Goal: Task Accomplishment & Management: Manage account settings

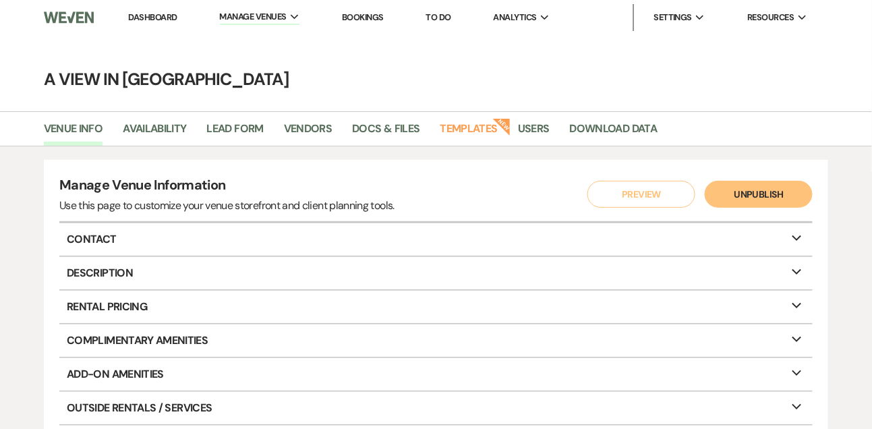
click at [163, 18] on link "Dashboard" at bounding box center [152, 16] width 49 height 11
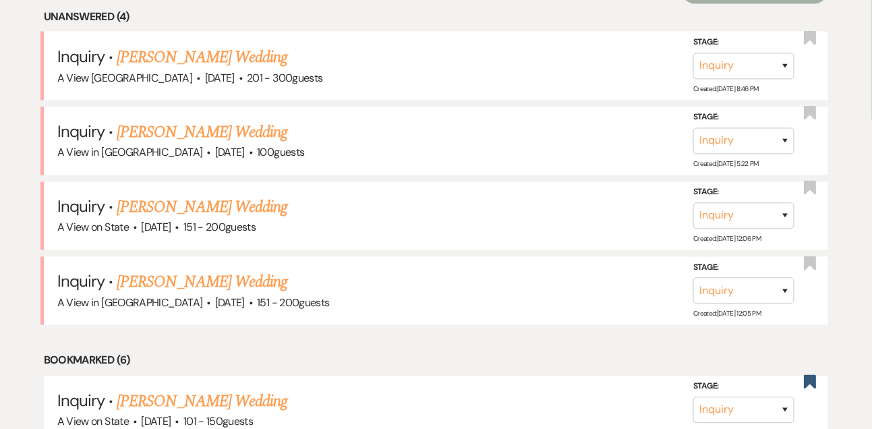
scroll to position [568, 0]
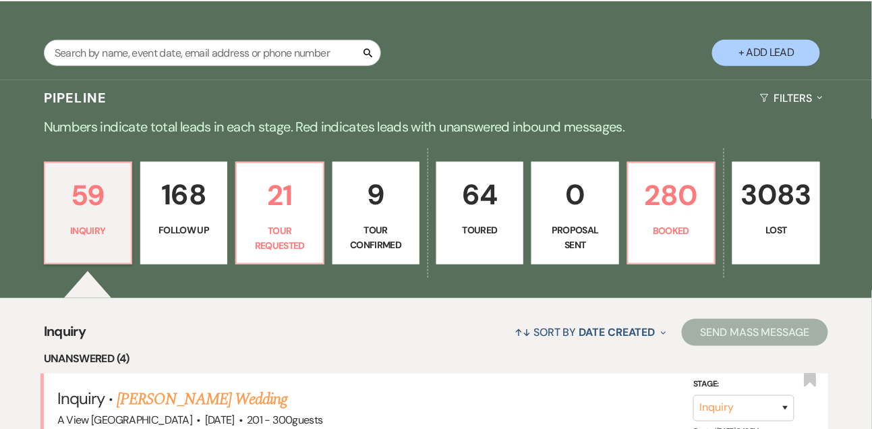
scroll to position [123, 0]
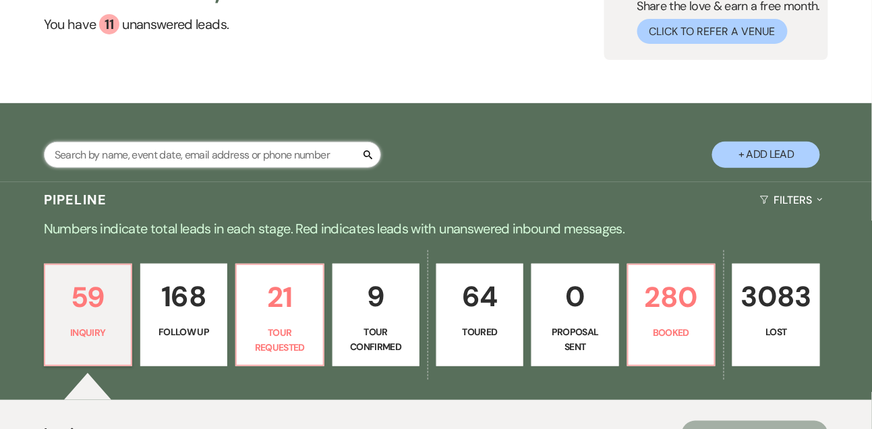
click at [139, 162] on input "text" at bounding box center [212, 155] width 337 height 26
type input "jennifer whyt"
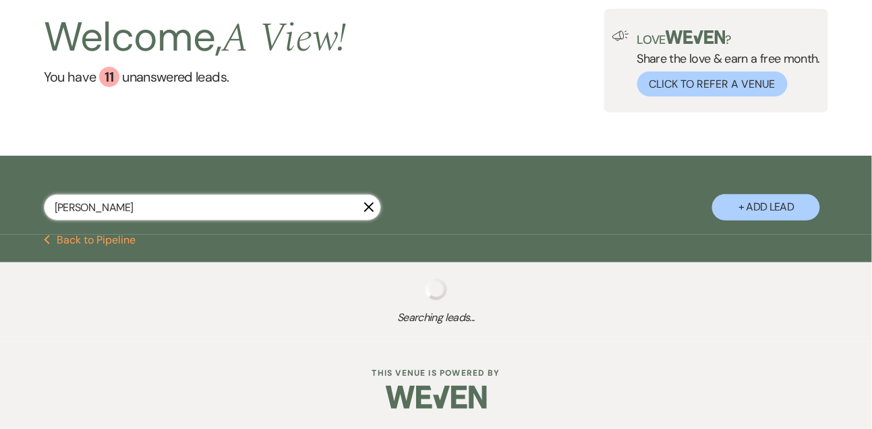
scroll to position [82, 0]
select select "9"
select select "8"
select select "4"
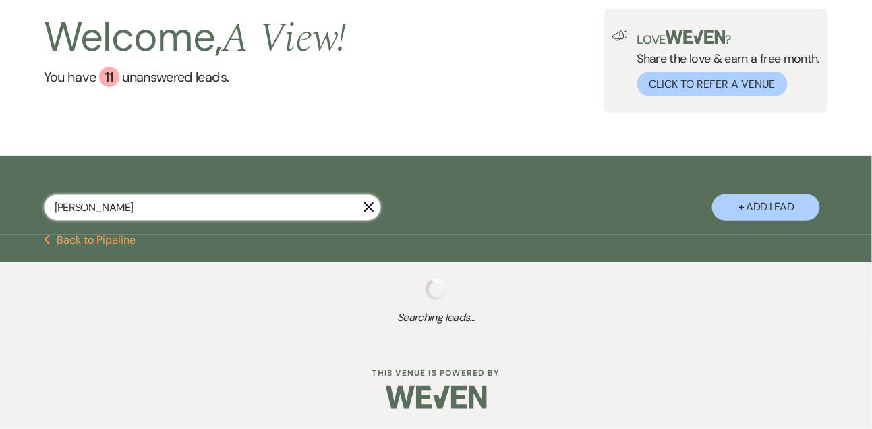
select select "8"
select select "4"
select select "8"
select select "6"
select select "8"
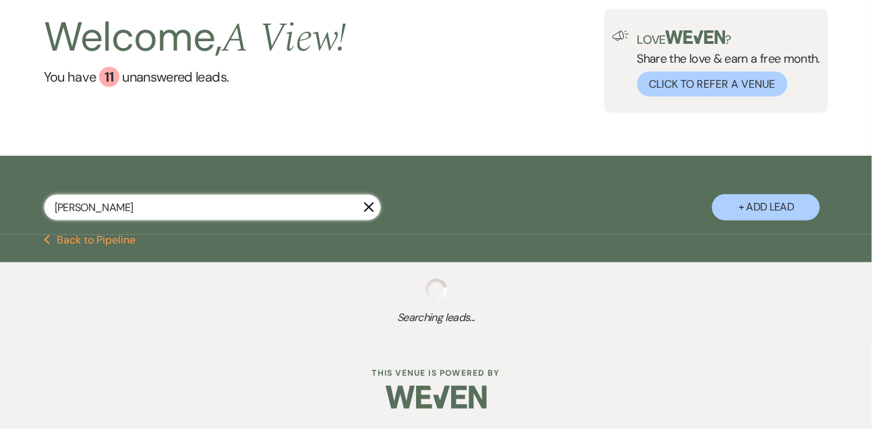
select select "4"
select select "8"
select select "4"
select select "5"
select select "8"
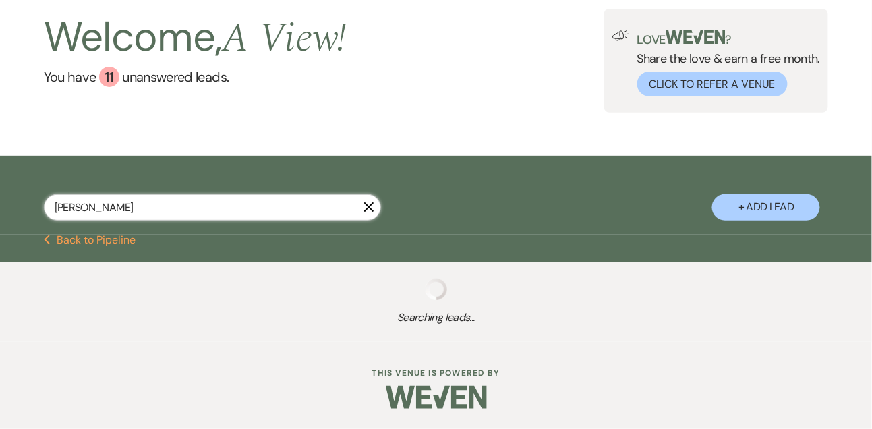
select select "4"
select select "8"
select select "4"
select select "8"
select select "4"
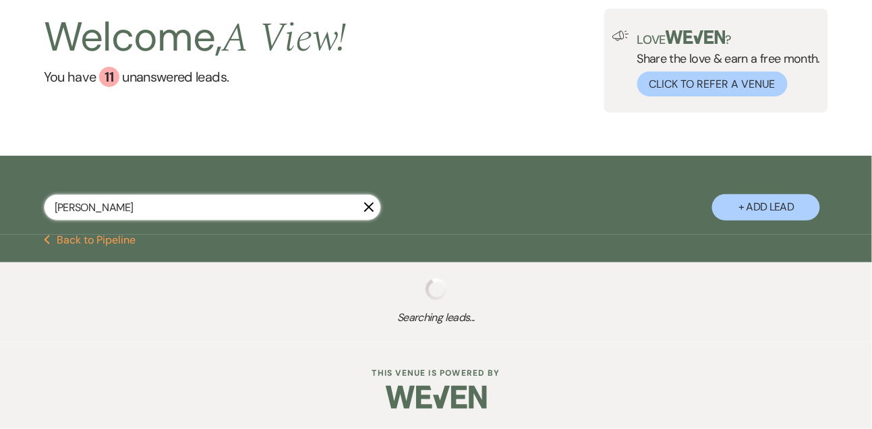
select select "8"
select select "4"
select select "8"
select select "5"
select select "8"
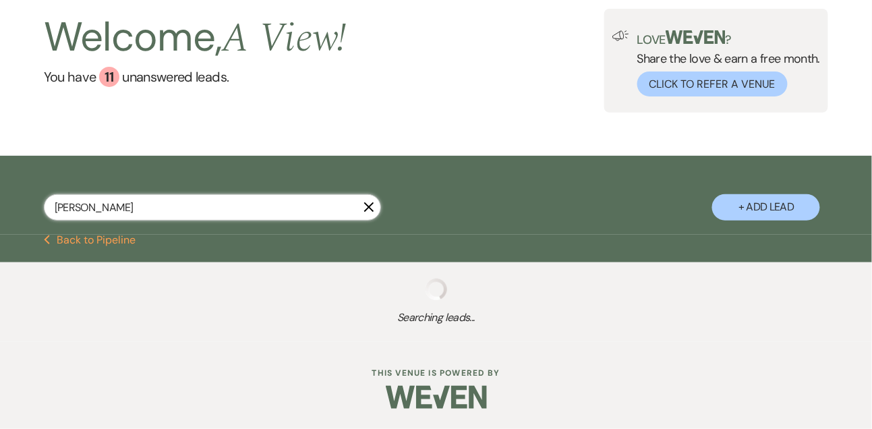
select select "6"
select select "8"
select select "3"
select select "8"
select select "3"
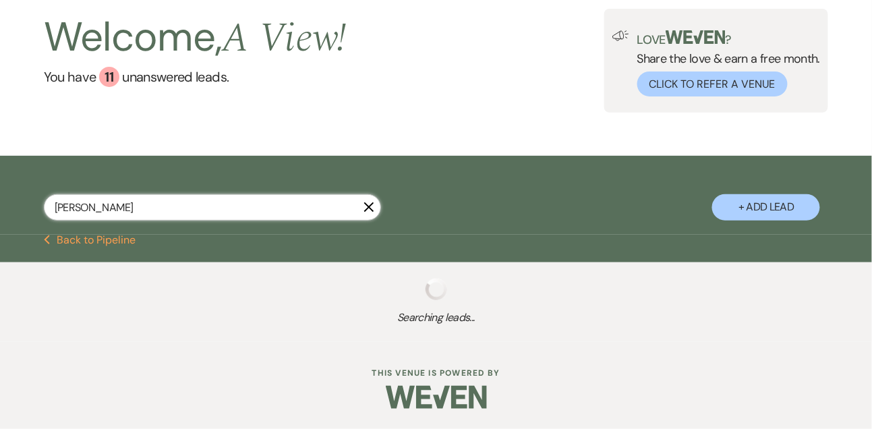
select select "8"
select select "4"
select select "8"
select select "5"
select select "8"
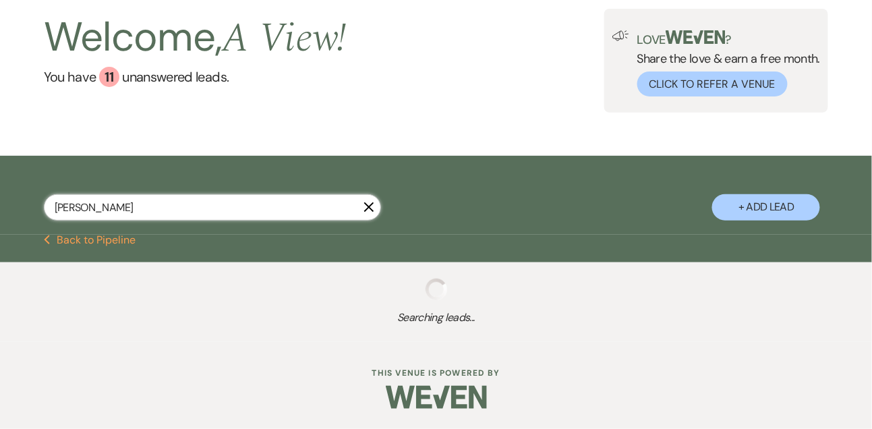
select select "4"
select select "8"
select select "5"
select select "8"
select select "7"
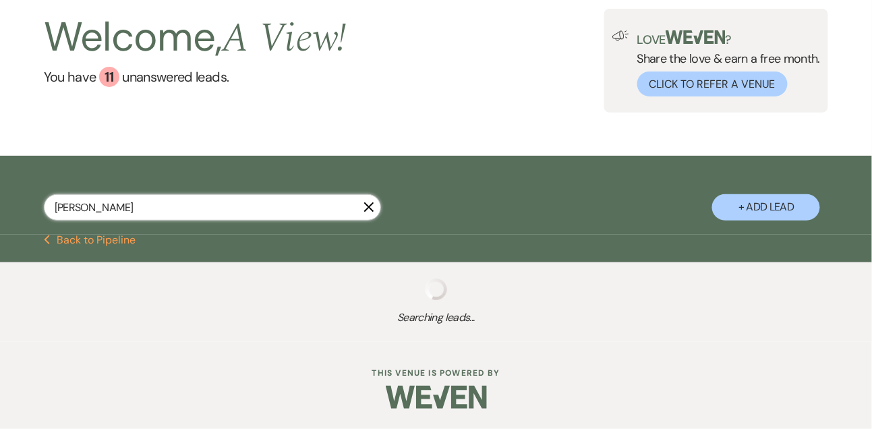
select select "8"
select select "4"
select select "8"
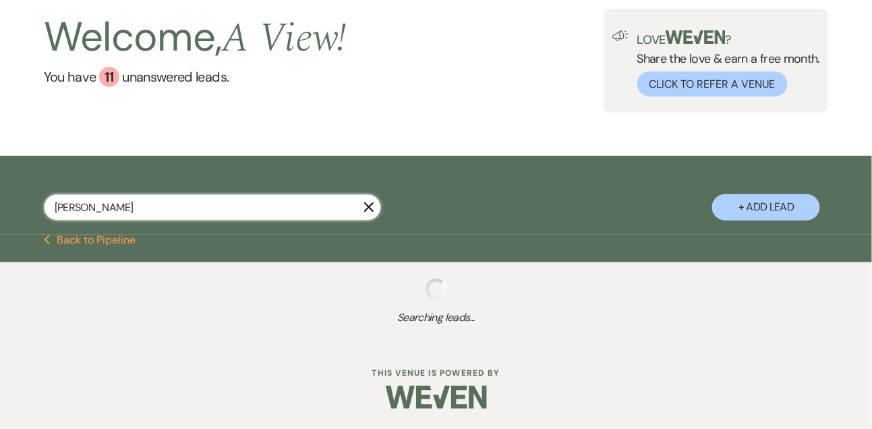
select select "8"
select select "4"
select select "8"
select select "4"
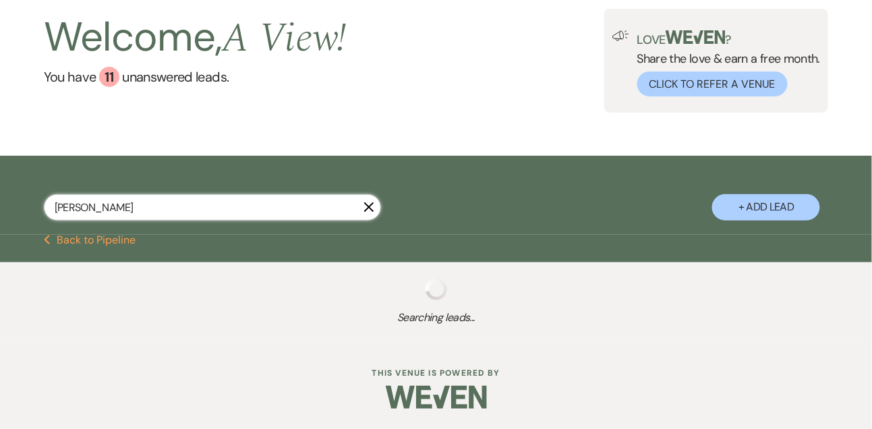
select select "8"
select select "4"
select select "8"
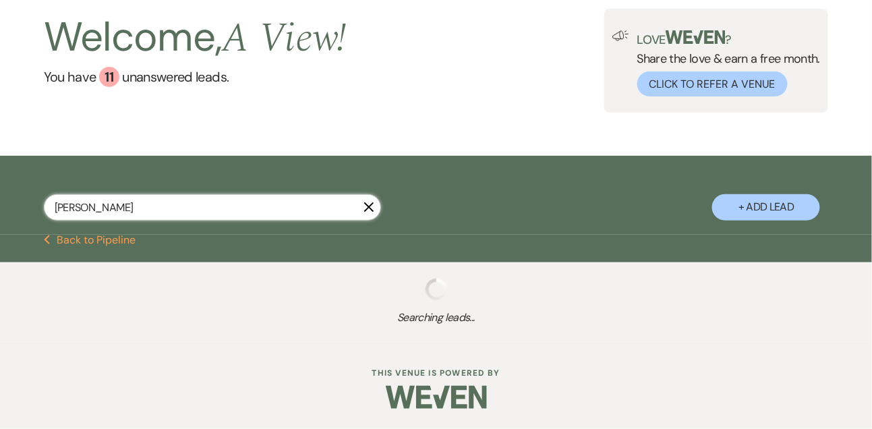
select select "8"
select select "4"
select select "8"
select select "4"
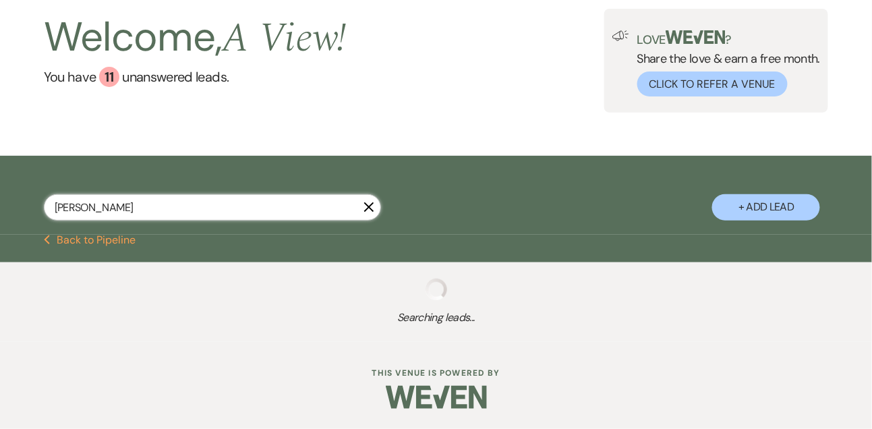
select select "8"
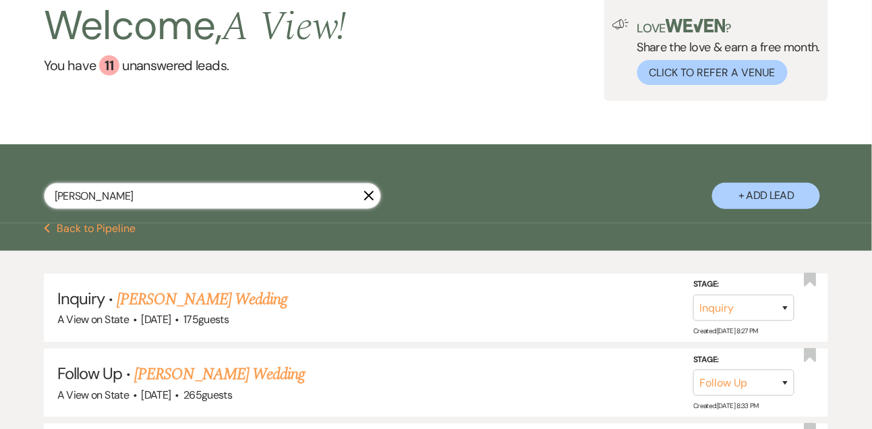
scroll to position [123, 0]
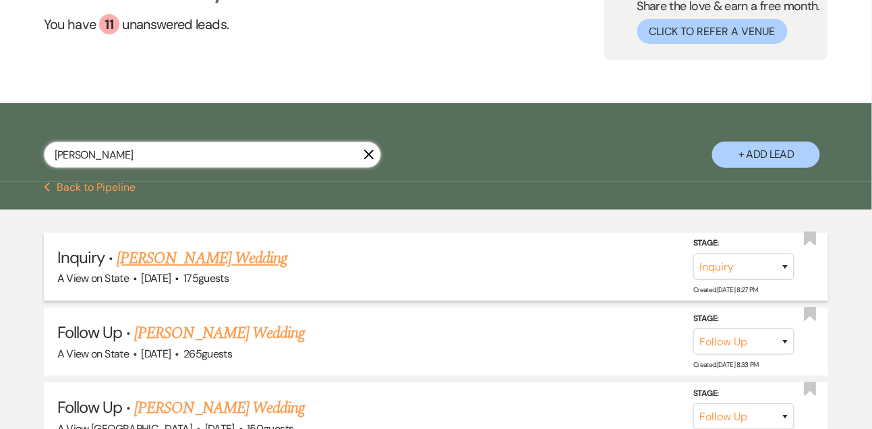
type input "jennifer whyt"
click at [169, 265] on link "Jennifer Whyte's Wedding" at bounding box center [202, 258] width 171 height 24
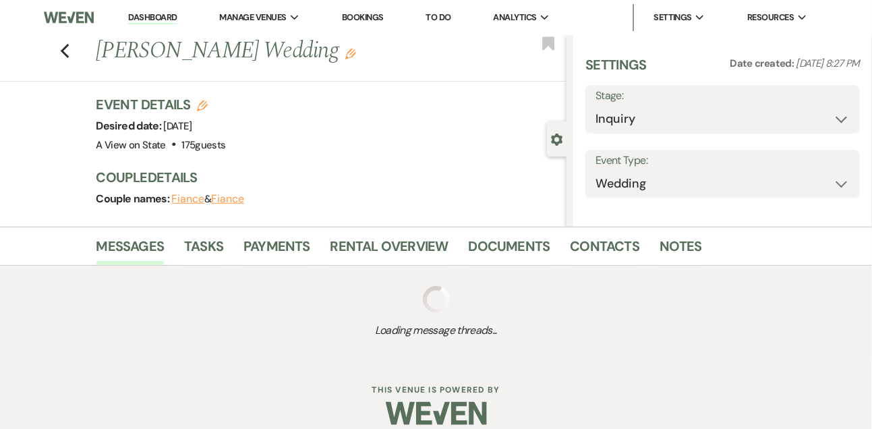
select select "5"
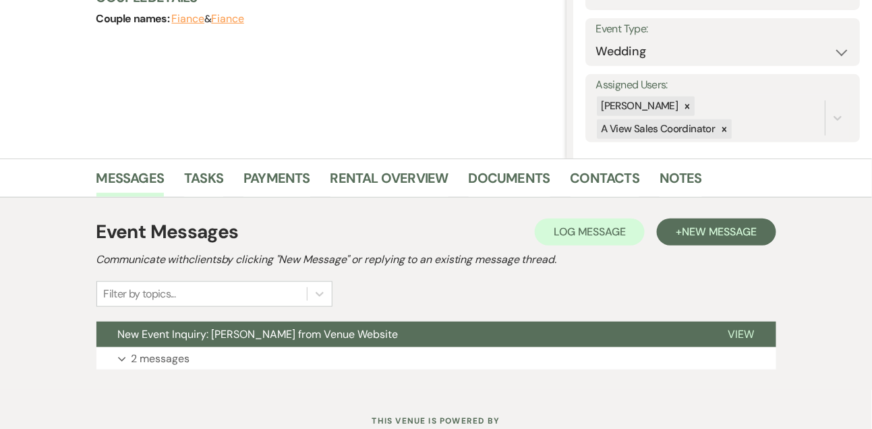
scroll to position [227, 0]
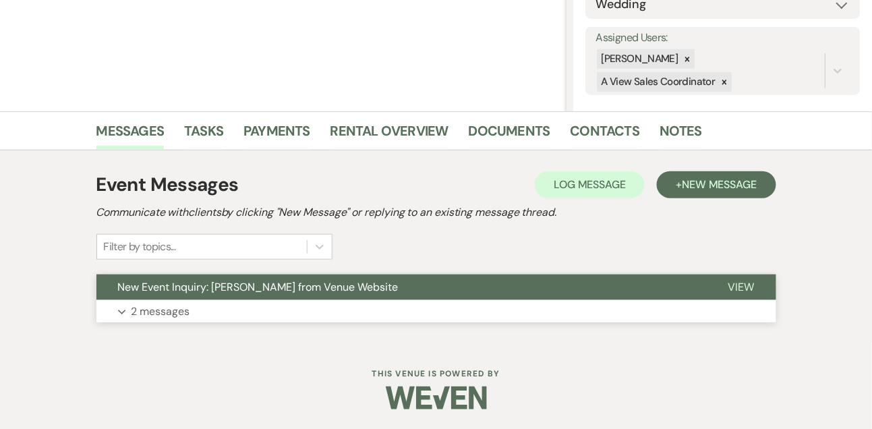
click at [160, 318] on p "2 messages" at bounding box center [160, 312] width 59 height 18
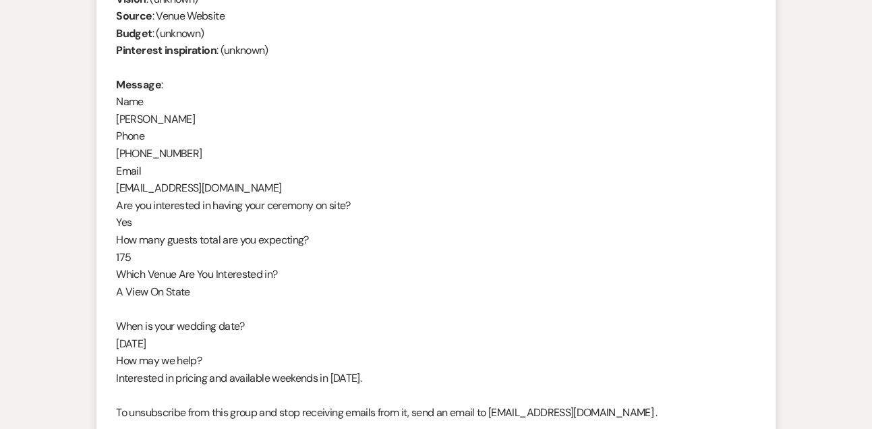
scroll to position [639, 0]
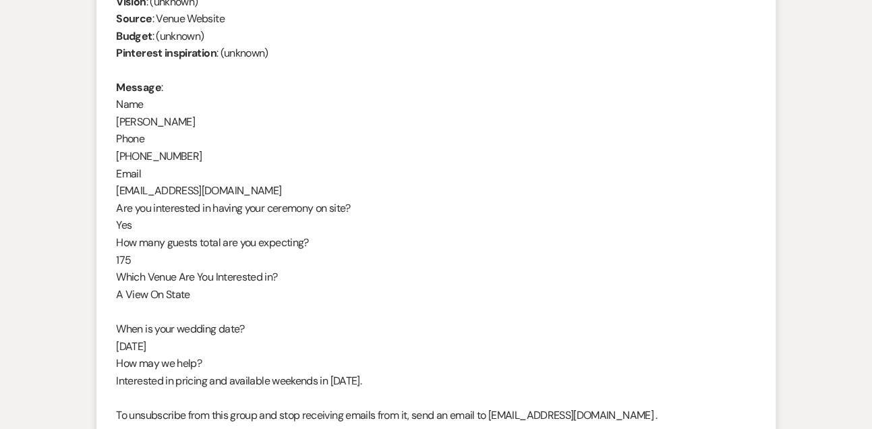
click at [166, 119] on div "From : Jennifer Whyte Event : Jennifer Whyte's Event Desired date : August 1st …" at bounding box center [436, 183] width 639 height 518
copy div "Jennifer Whyte"
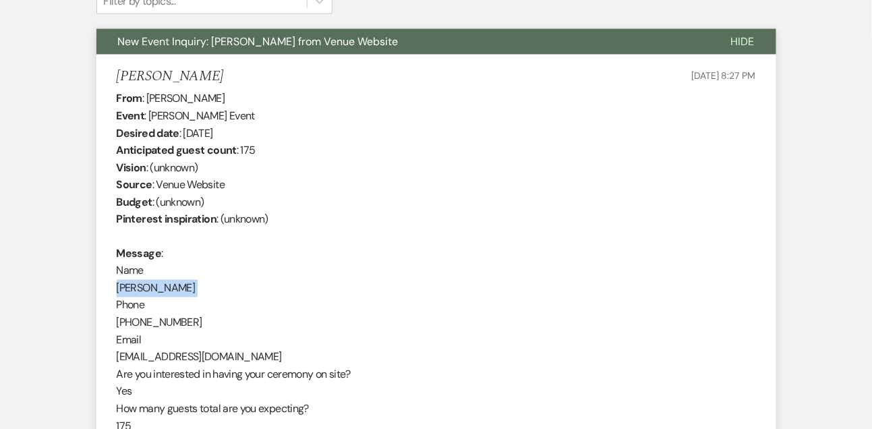
scroll to position [452, 0]
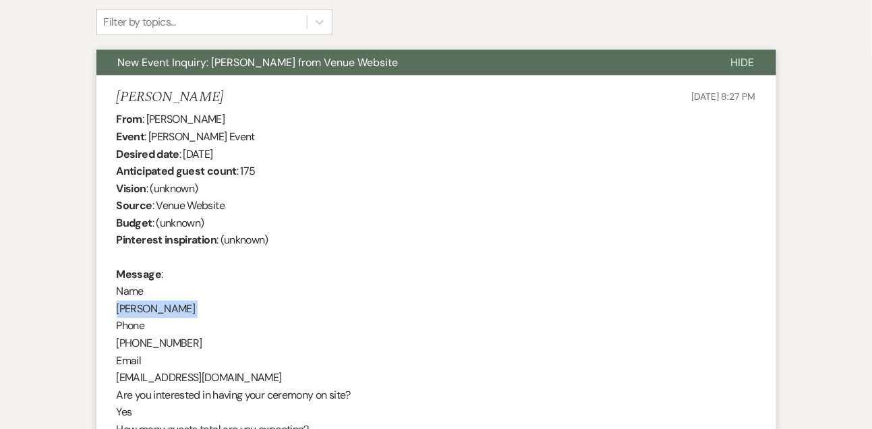
drag, startPoint x: 184, startPoint y: 150, endPoint x: 275, endPoint y: 156, distance: 91.3
click at [275, 156] on div "From : Jennifer Whyte Event : Jennifer Whyte's Event Desired date : August 1st …" at bounding box center [436, 370] width 639 height 518
copy div "August 1st 2026"
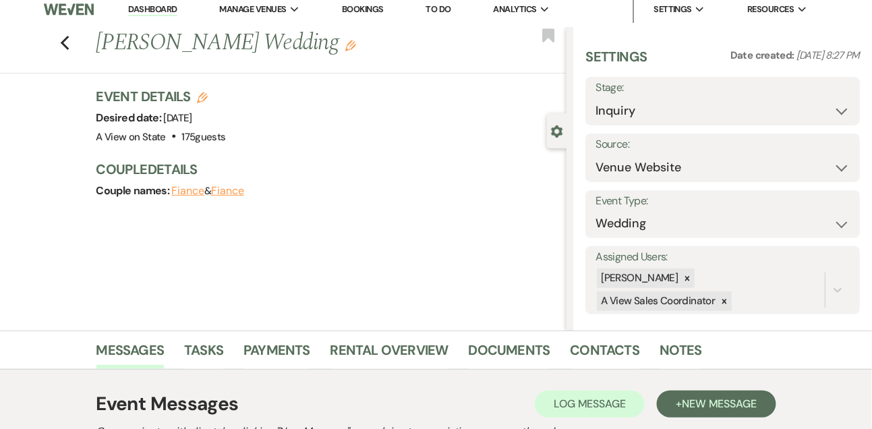
scroll to position [5, 0]
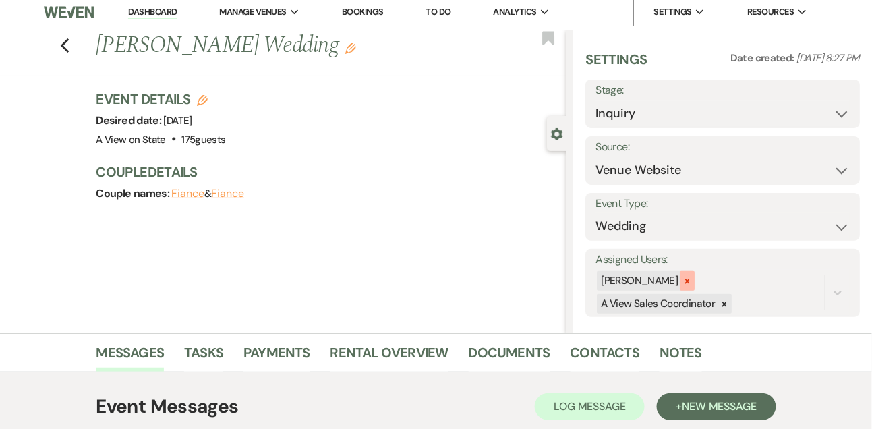
click at [695, 286] on div at bounding box center [687, 281] width 15 height 20
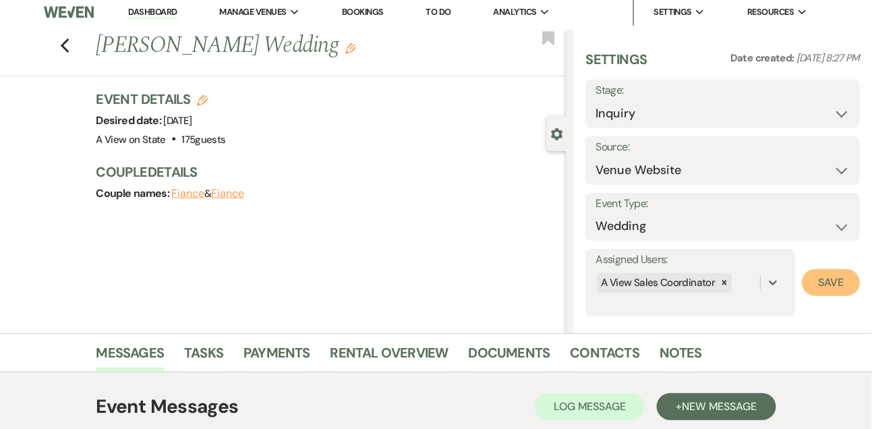
click at [852, 285] on button "Save" at bounding box center [831, 282] width 58 height 27
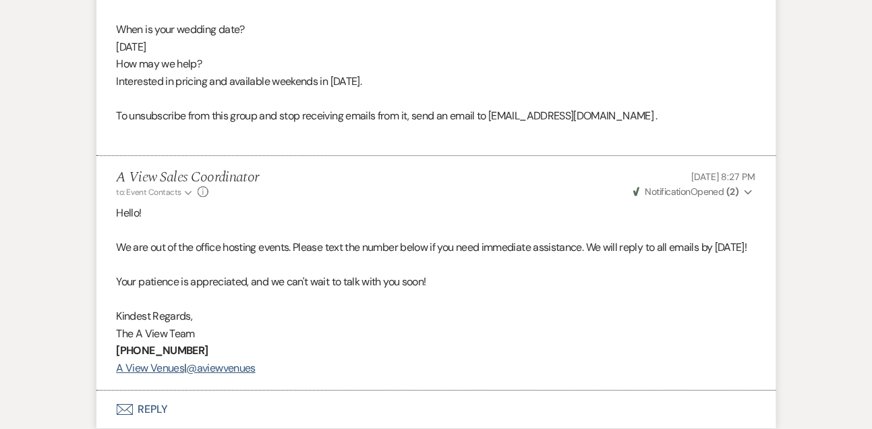
scroll to position [1079, 0]
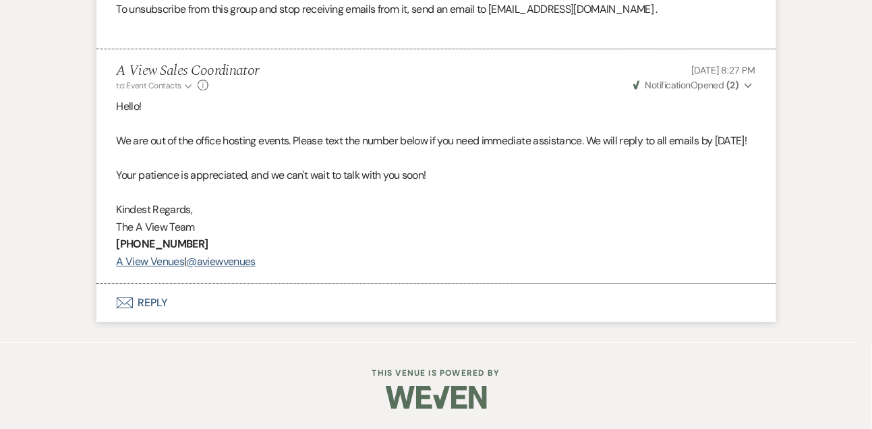
click at [156, 307] on button "Envelope Reply" at bounding box center [436, 303] width 680 height 38
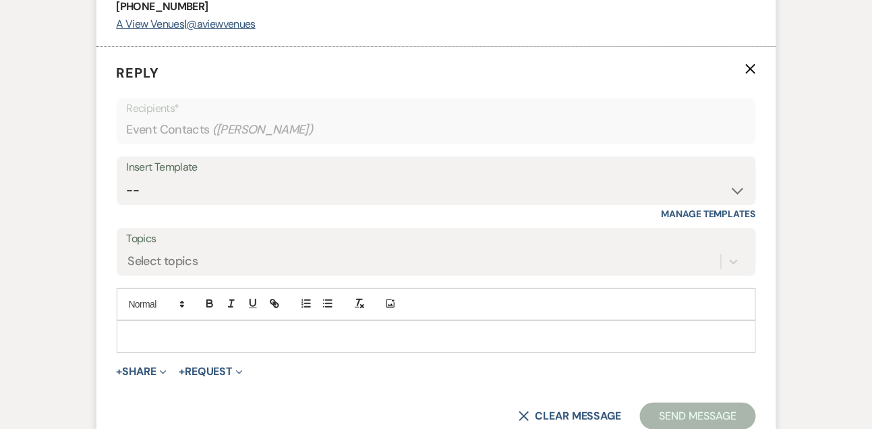
scroll to position [1288, 0]
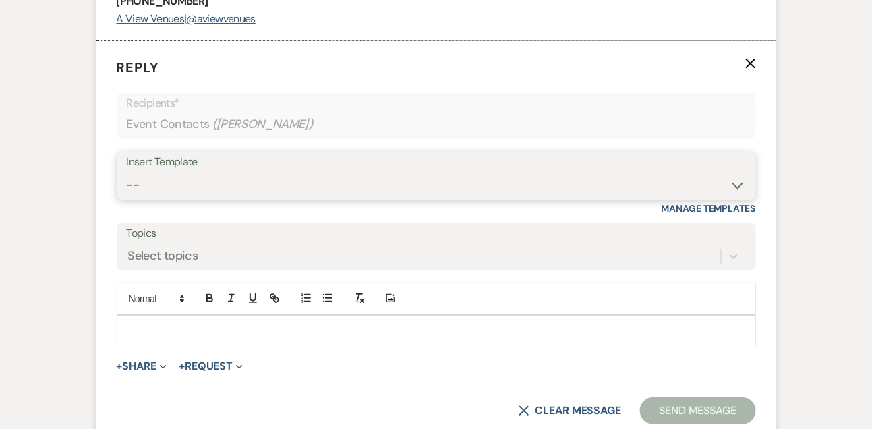
click at [149, 198] on select "-- Tour Confirmation Contract (Pre-Booked Leads) Out of office Inquiry Email Al…" at bounding box center [436, 185] width 619 height 26
select select "3303"
click at [127, 198] on select "-- Tour Confirmation Contract (Pre-Booked Leads) Out of office Inquiry Email Al…" at bounding box center [436, 185] width 619 height 26
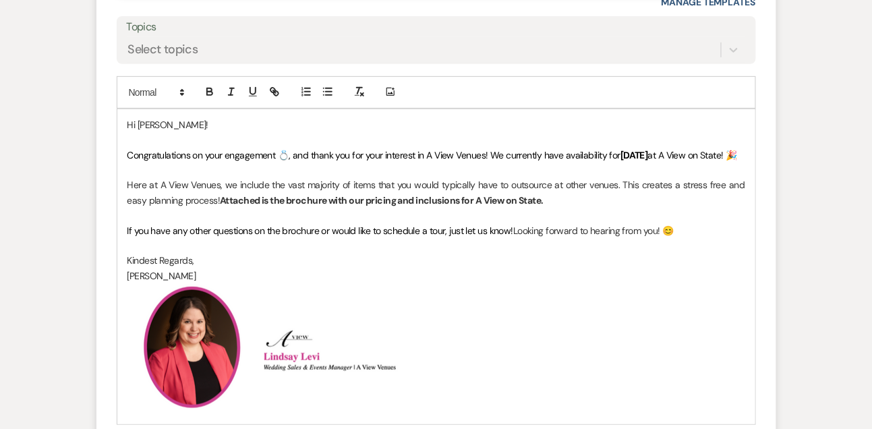
scroll to position [1496, 0]
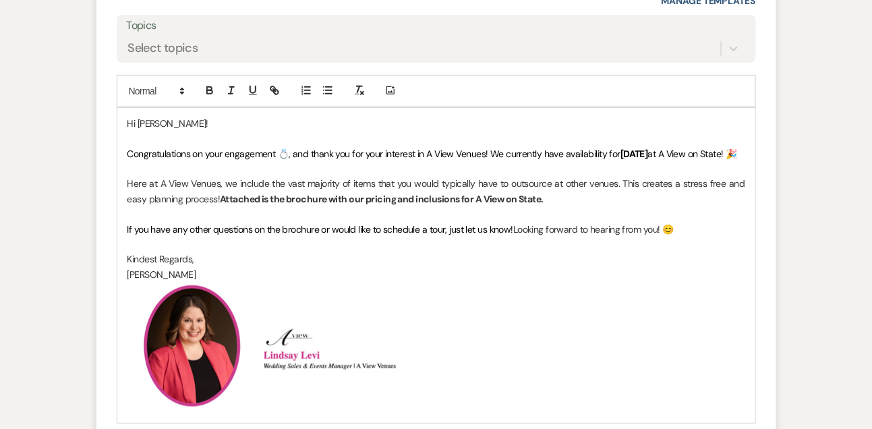
click at [505, 160] on span "Congratulations on your engagement 💍, and thank you for your interest in A View…" at bounding box center [374, 154] width 494 height 12
drag, startPoint x: 582, startPoint y: 189, endPoint x: 705, endPoint y: 190, distance: 122.7
click at [705, 161] on p "Congratulations on your engagement 💍, and thank you for your interest in A View…" at bounding box center [436, 153] width 618 height 15
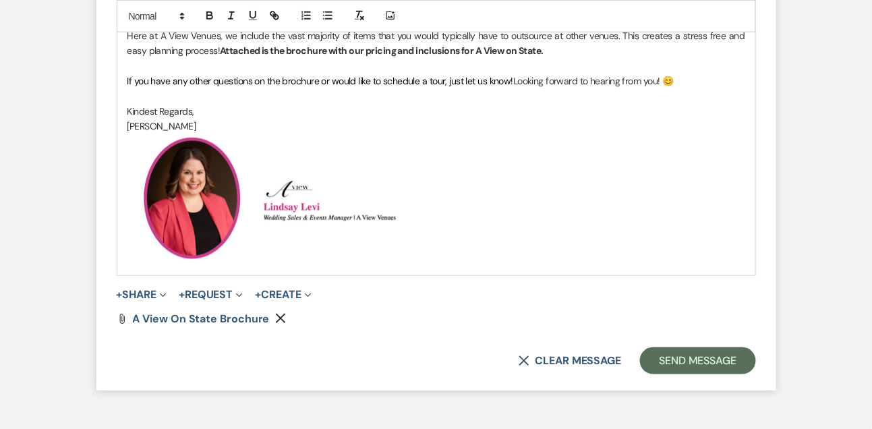
scroll to position [1681, 0]
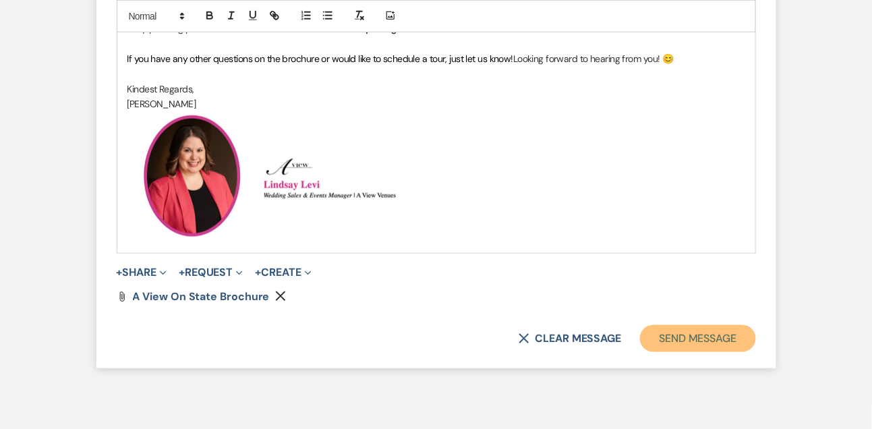
click at [695, 352] on button "Send Message" at bounding box center [697, 338] width 115 height 27
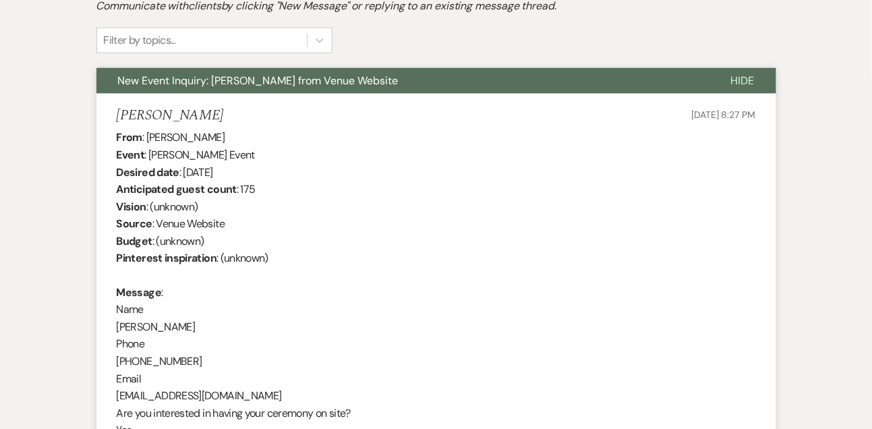
scroll to position [0, 0]
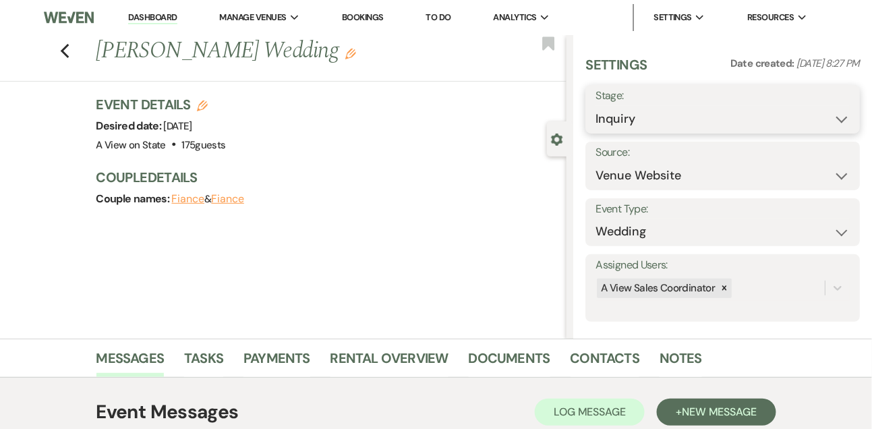
click at [635, 115] on select "Inquiry Follow Up Tour Requested Tour Confirmed Toured Proposal Sent Booked Lost" at bounding box center [722, 119] width 254 height 26
select select "9"
click at [595, 106] on select "Inquiry Follow Up Tour Requested Tour Confirmed Toured Proposal Sent Booked Lost" at bounding box center [722, 119] width 254 height 26
click at [819, 123] on div "Save" at bounding box center [827, 109] width 63 height 49
click at [832, 106] on button "Save" at bounding box center [831, 109] width 57 height 27
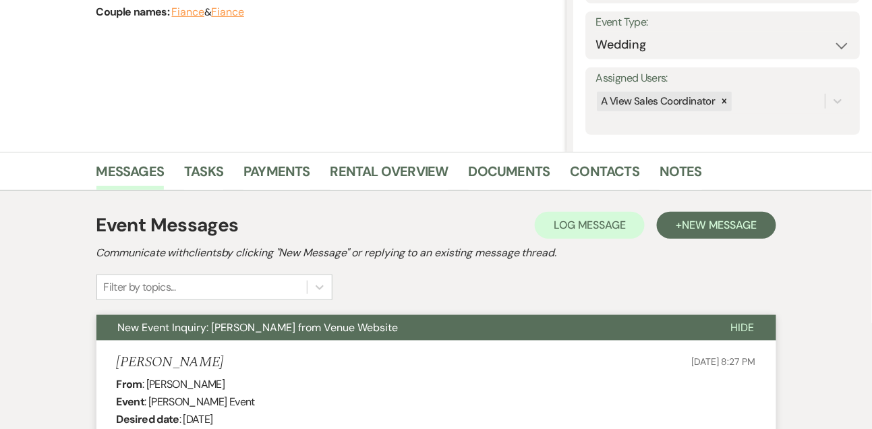
scroll to position [224, 0]
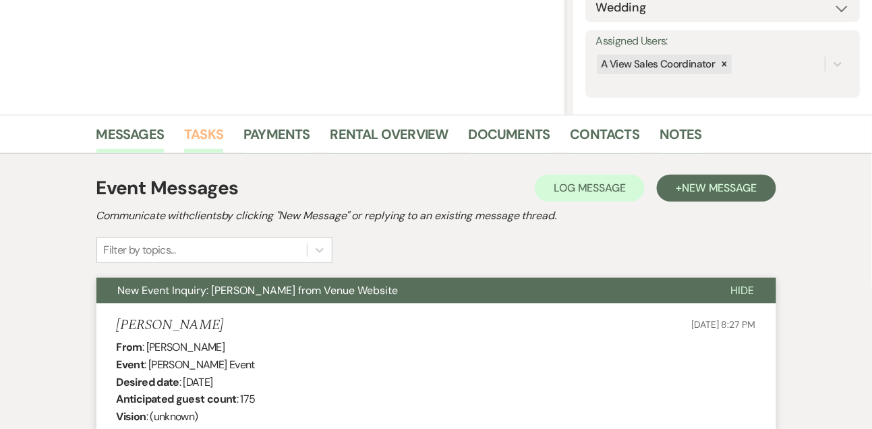
click at [196, 127] on link "Tasks" at bounding box center [203, 138] width 39 height 30
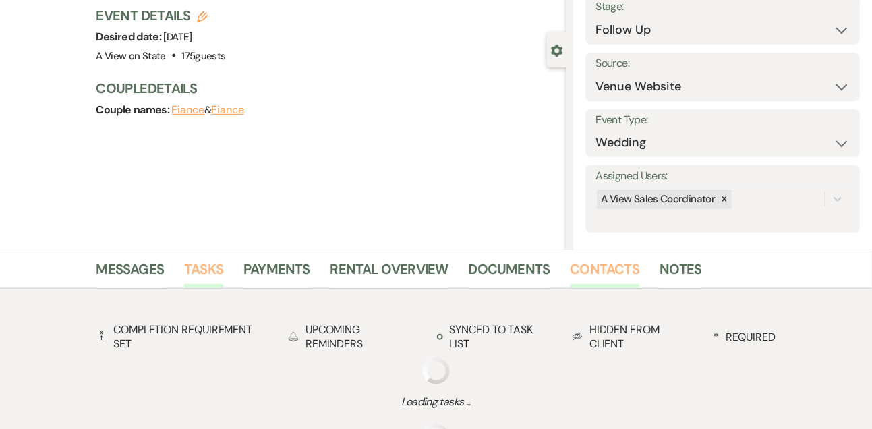
scroll to position [394, 0]
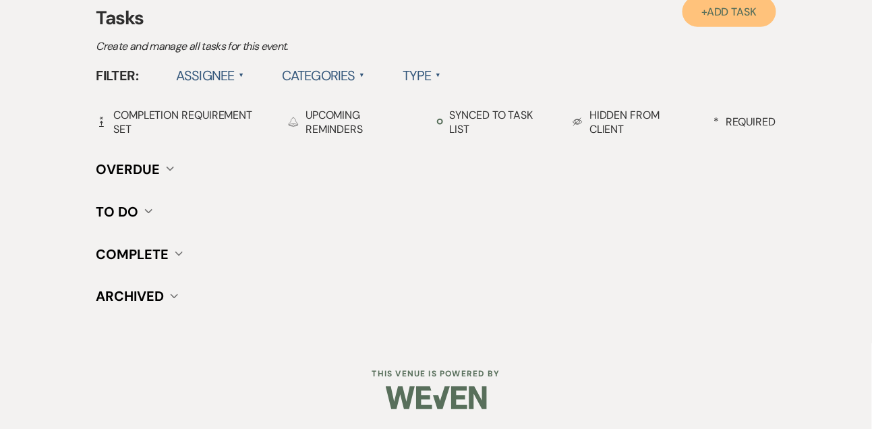
click at [736, 22] on link "+ Add Task" at bounding box center [728, 12] width 93 height 30
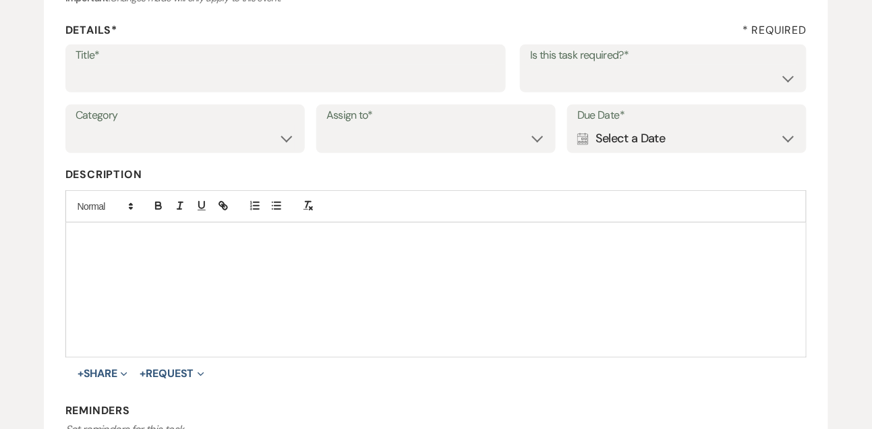
scroll to position [170, 0]
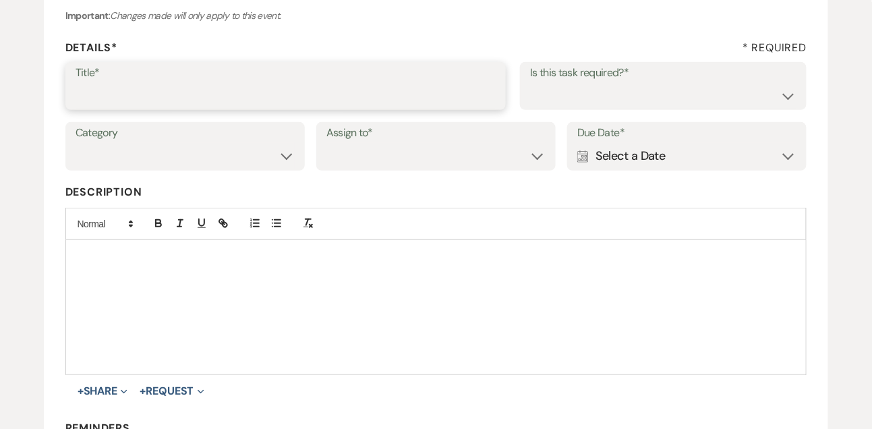
click at [244, 90] on input "Title*" at bounding box center [286, 95] width 421 height 26
type input "1st email follow up"
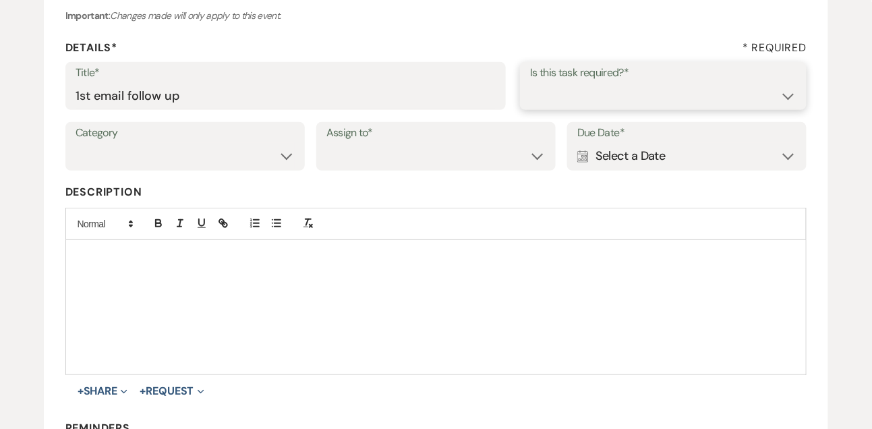
click at [532, 107] on select "Yes No" at bounding box center [663, 95] width 266 height 26
select select "true"
click at [530, 82] on select "Yes No" at bounding box center [663, 95] width 266 height 26
click at [267, 158] on select "Venue Vendors Guests Details Finalize & Share" at bounding box center [185, 156] width 219 height 26
select select "31"
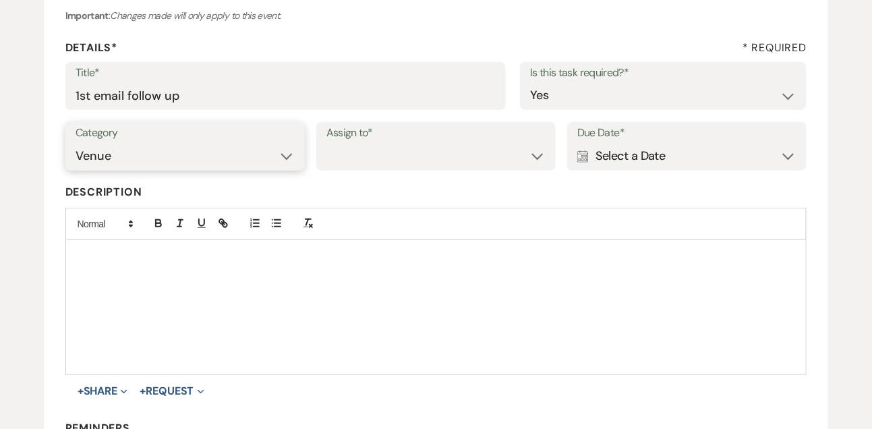
click at [76, 143] on select "Venue Vendors Guests Details Finalize & Share" at bounding box center [185, 156] width 219 height 26
click at [434, 149] on select "Venue Client" at bounding box center [435, 156] width 219 height 26
select select "venueHost"
click at [326, 143] on select "Venue Client" at bounding box center [435, 156] width 219 height 26
click at [599, 164] on div "Calendar Select a Date Expand" at bounding box center [686, 156] width 219 height 26
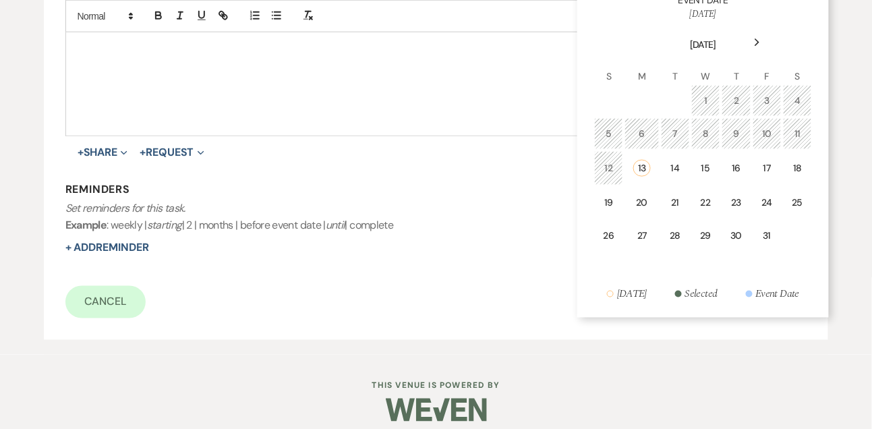
scroll to position [421, 0]
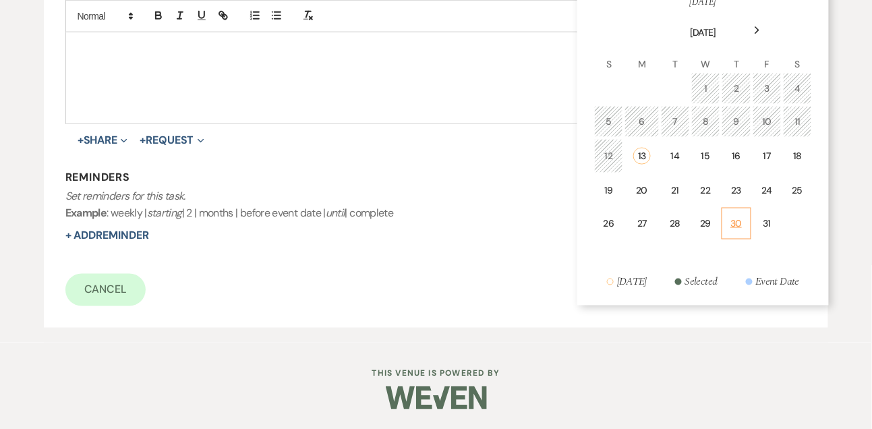
click at [740, 224] on div "30" at bounding box center [736, 223] width 12 height 14
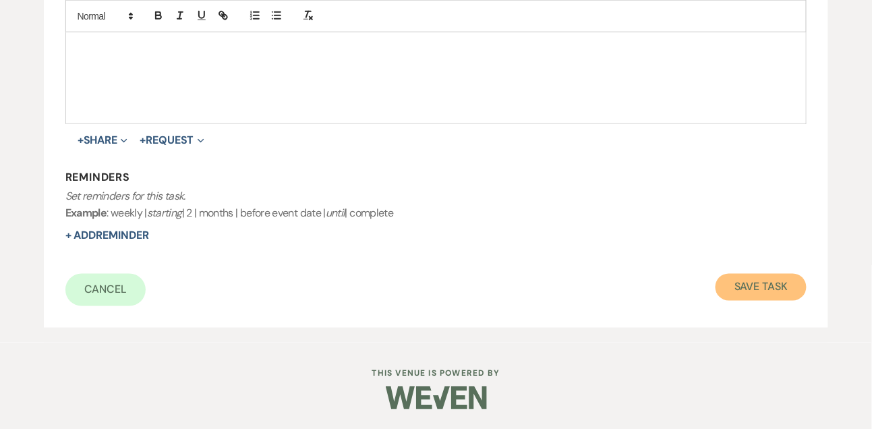
click at [757, 295] on button "Save Task" at bounding box center [760, 287] width 91 height 27
select select "9"
select select "5"
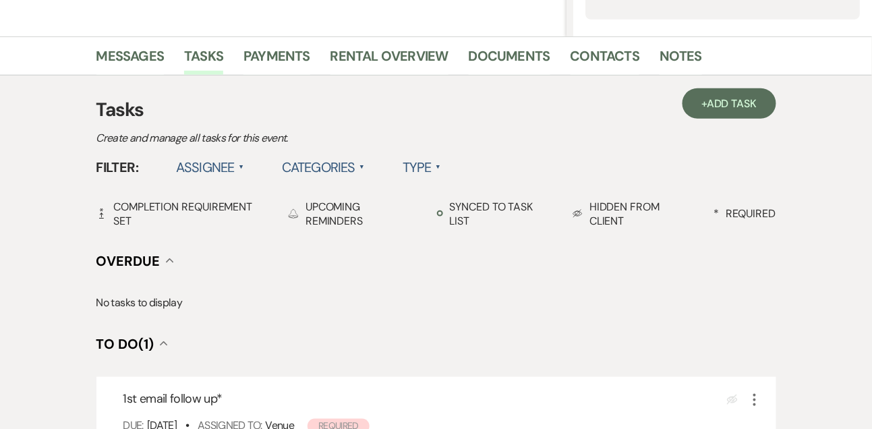
scroll to position [282, 0]
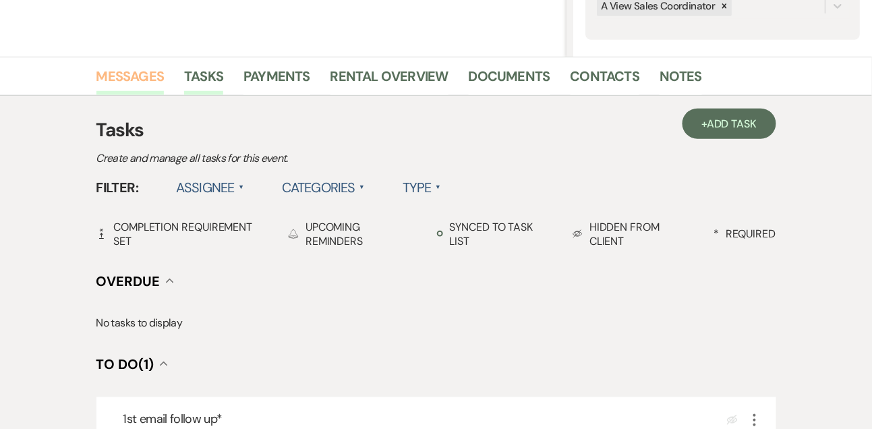
click at [138, 76] on link "Messages" at bounding box center [130, 80] width 68 height 30
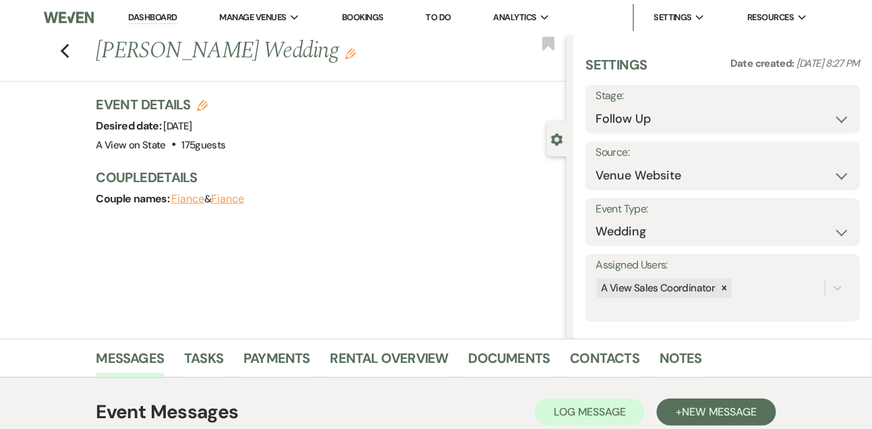
click at [147, 16] on link "Dashboard" at bounding box center [152, 17] width 49 height 13
select select "9"
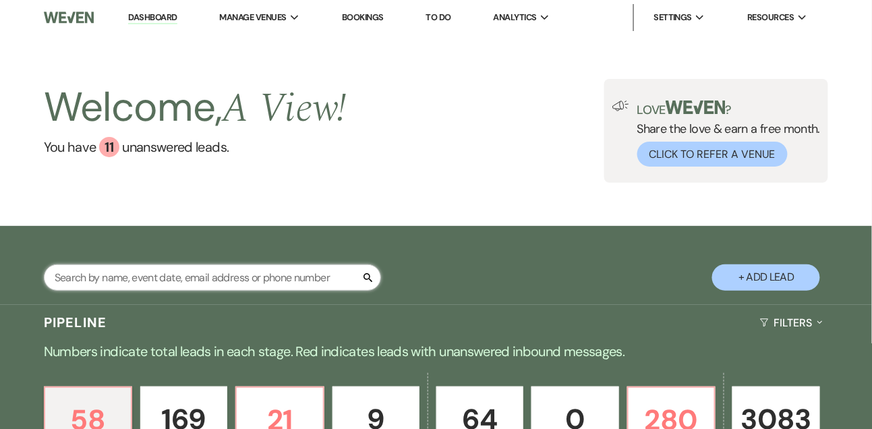
click at [129, 291] on input "text" at bounding box center [212, 277] width 337 height 26
type input "rachel klat"
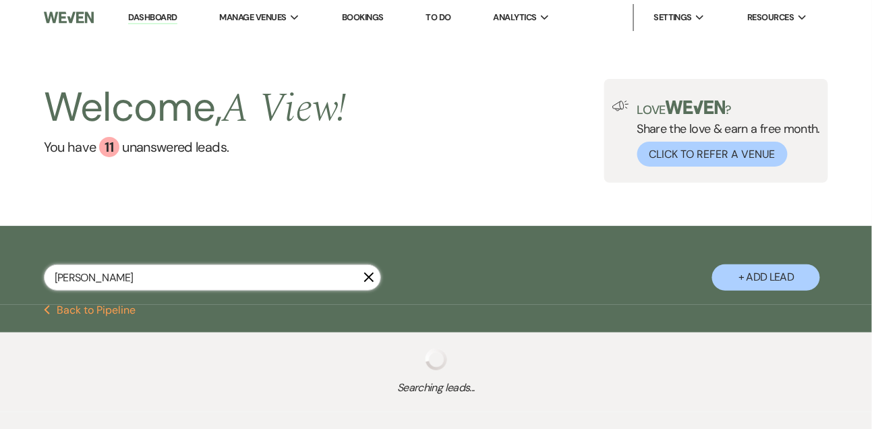
select select "9"
select select "2"
select select "8"
select select "4"
select select "2"
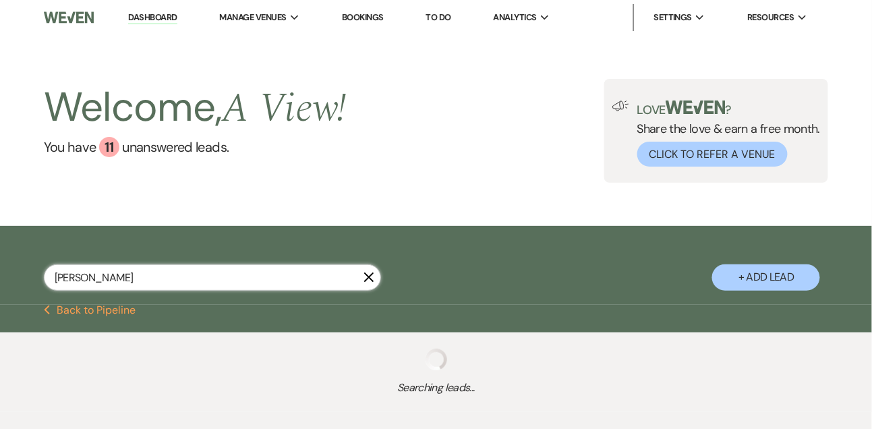
select select "9"
select select "5"
select select "8"
select select "4"
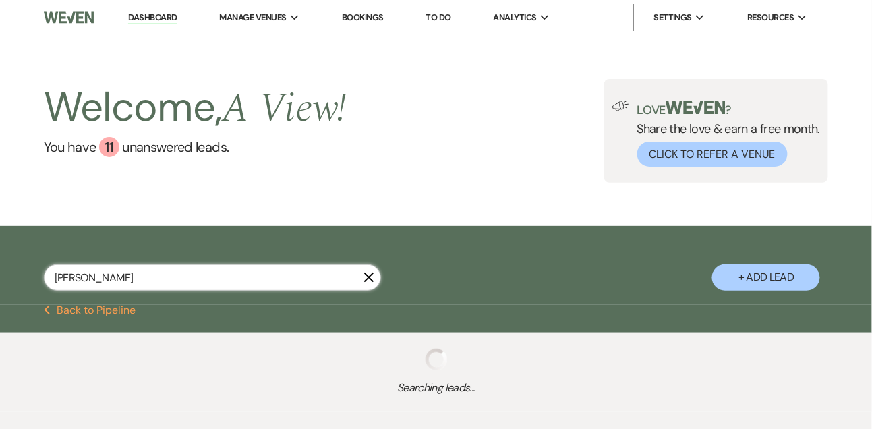
select select "8"
select select "4"
select select "9"
select select "8"
select select "6"
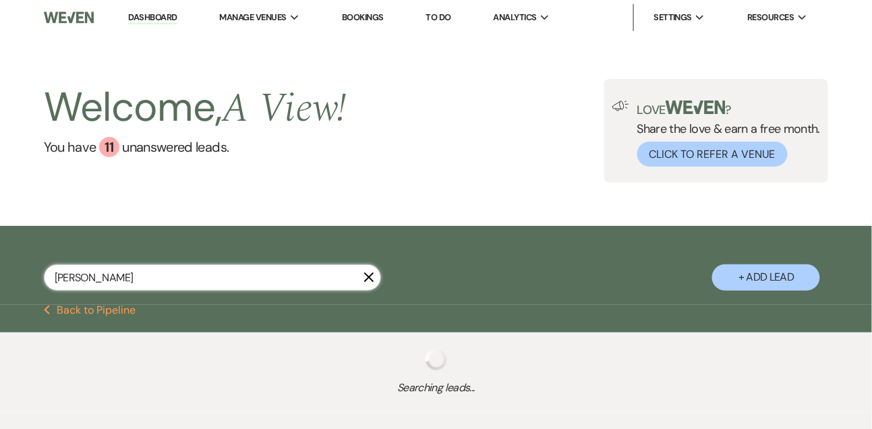
select select "8"
select select "5"
select select "8"
select select "5"
select select "8"
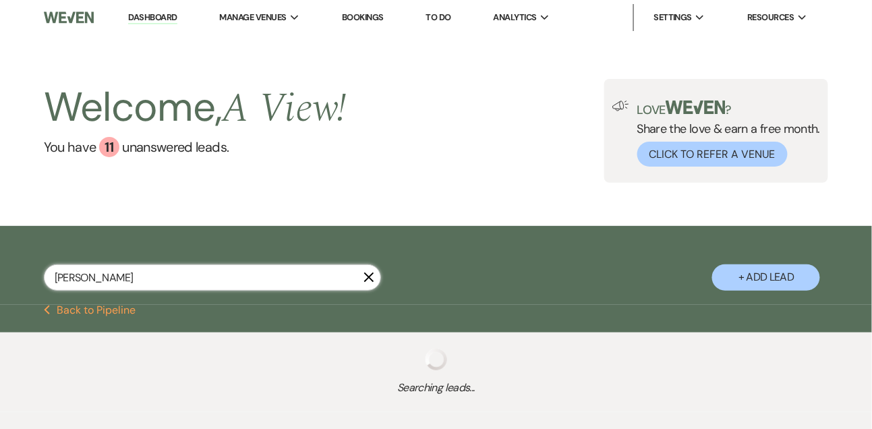
select select "8"
select select "4"
select select "8"
select select "4"
select select "8"
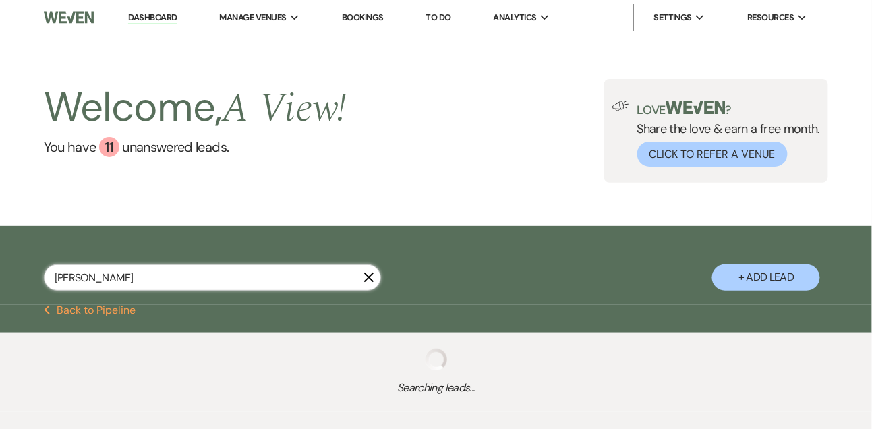
select select "8"
select select "5"
select select "8"
select select "5"
select select "8"
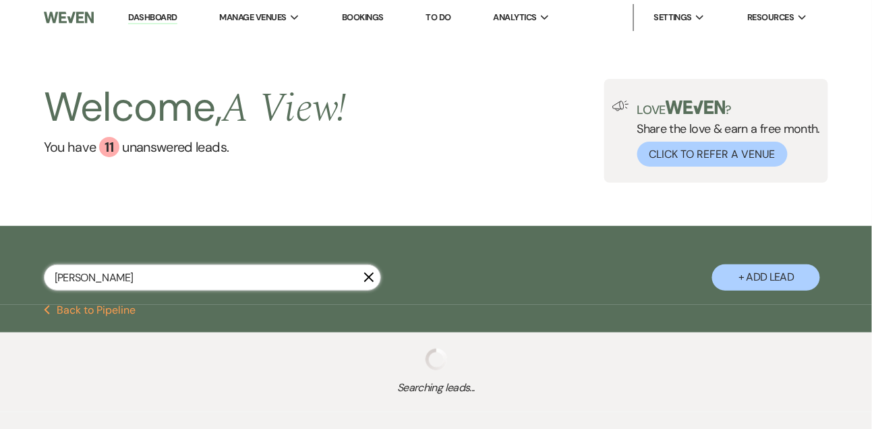
select select "8"
select select "4"
select select "8"
select select "6"
select select "8"
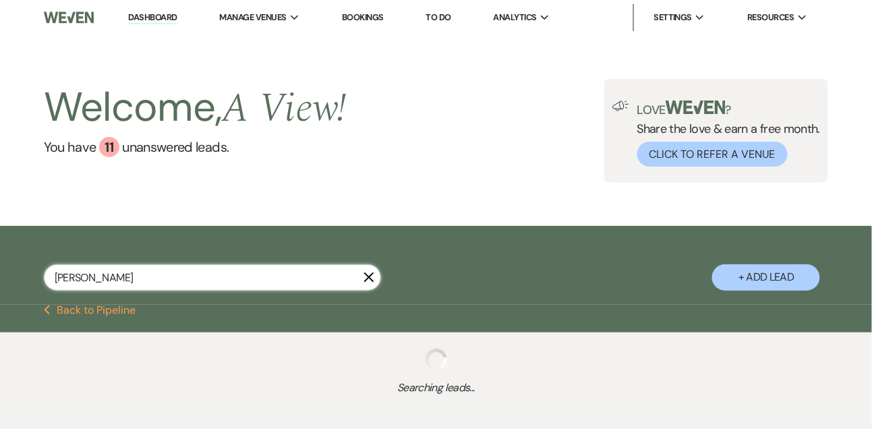
select select "6"
select select "8"
select select "4"
select select "8"
select select "4"
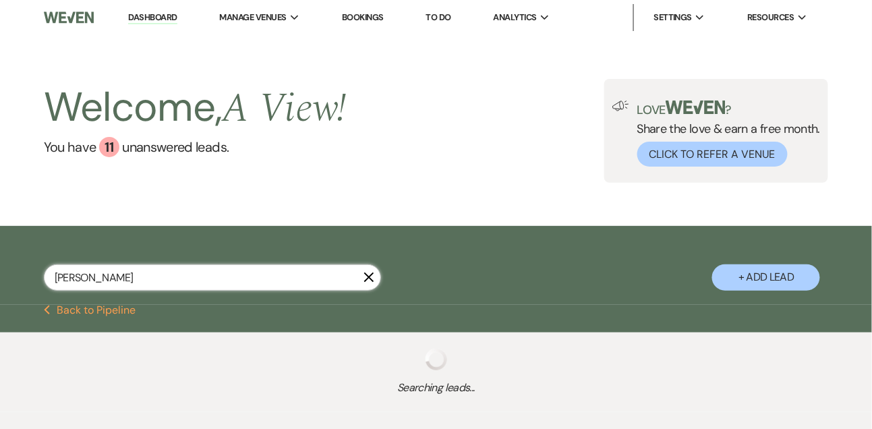
select select "8"
select select "4"
select select "8"
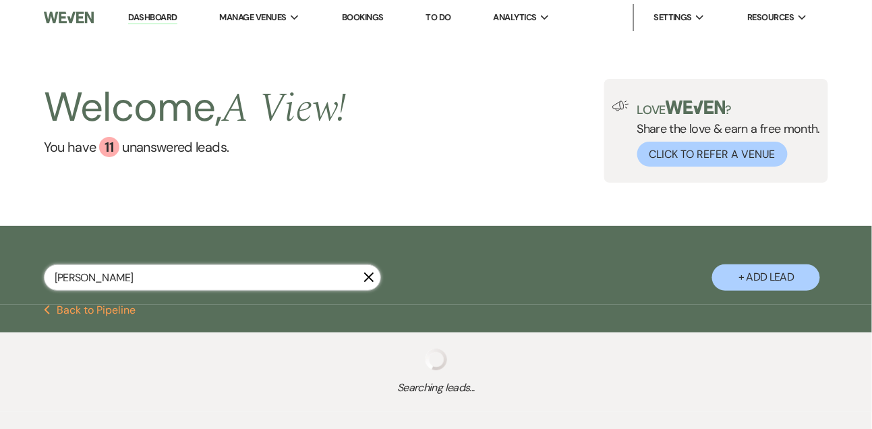
select select "8"
select select "4"
select select "8"
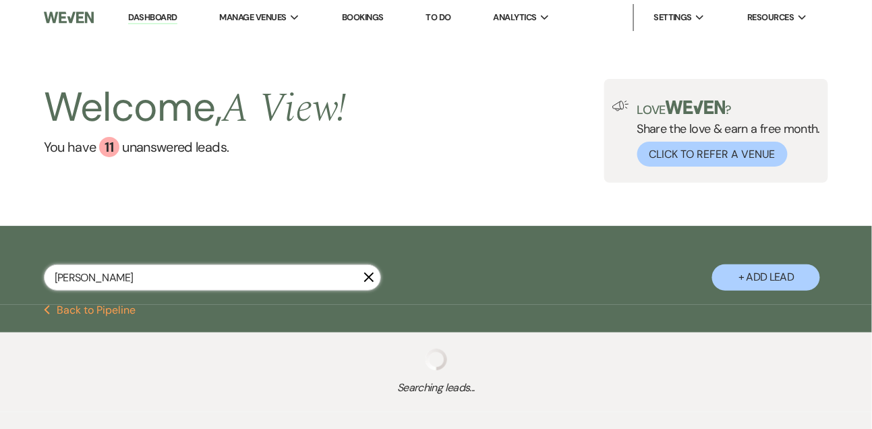
select select "7"
select select "8"
select select "4"
select select "8"
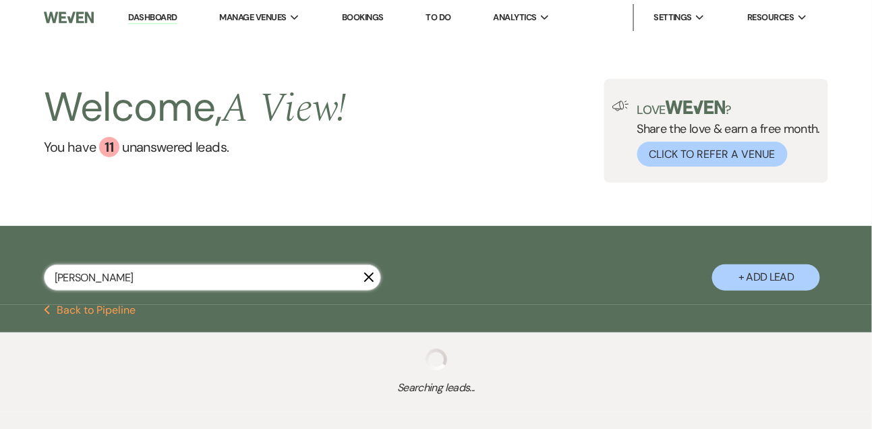
select select "4"
select select "8"
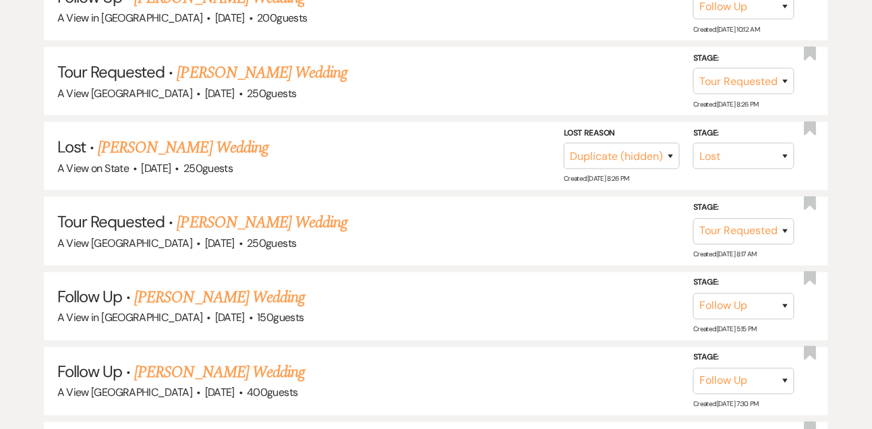
scroll to position [382, 0]
type input "rachel klat"
click at [267, 73] on link "Rachel Klatt's Wedding" at bounding box center [262, 73] width 171 height 24
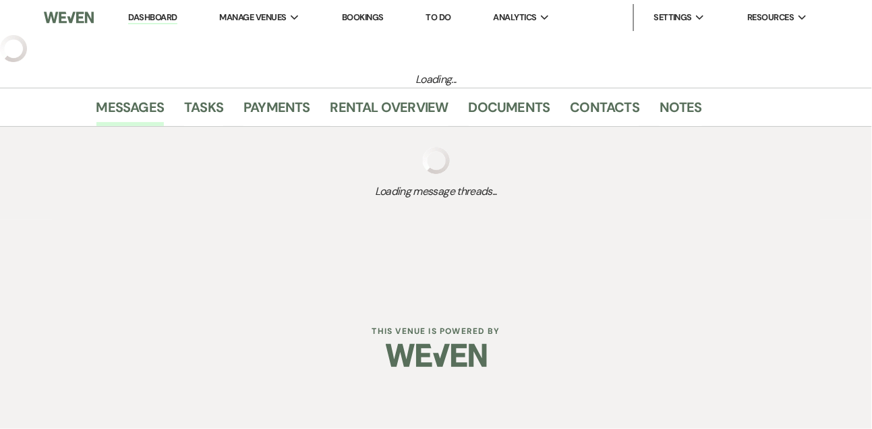
select select "2"
select select "5"
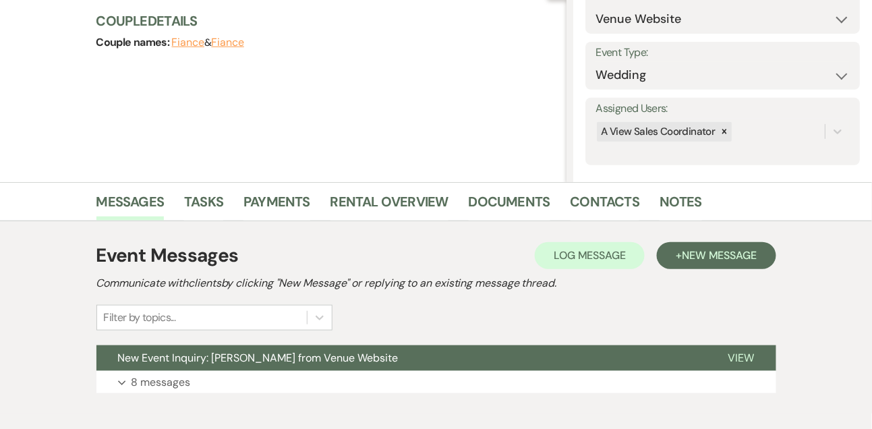
scroll to position [191, 0]
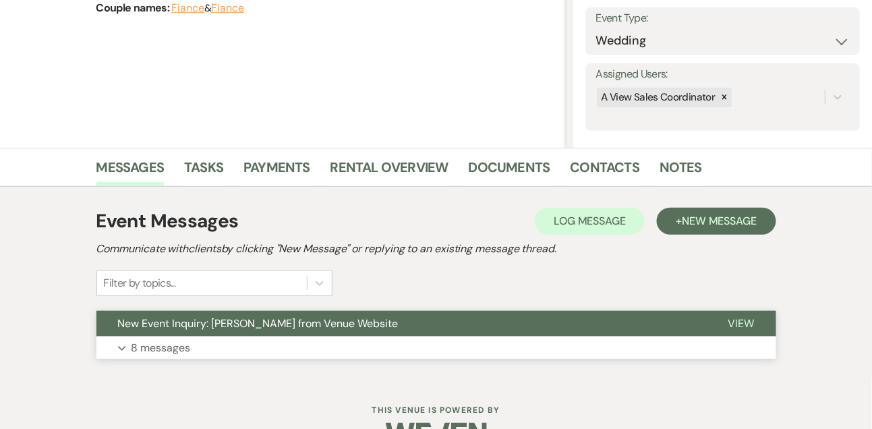
click at [170, 340] on p "8 messages" at bounding box center [160, 348] width 59 height 18
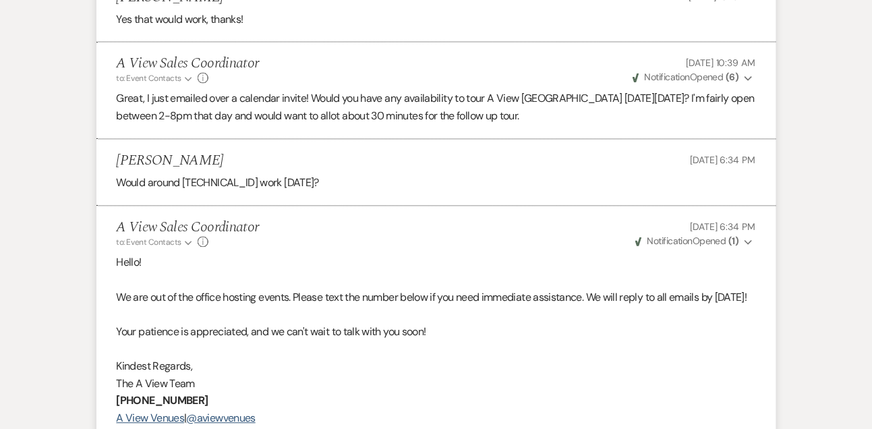
scroll to position [1991, 0]
click at [167, 169] on h5 "Rachel Klatt" at bounding box center [170, 160] width 107 height 17
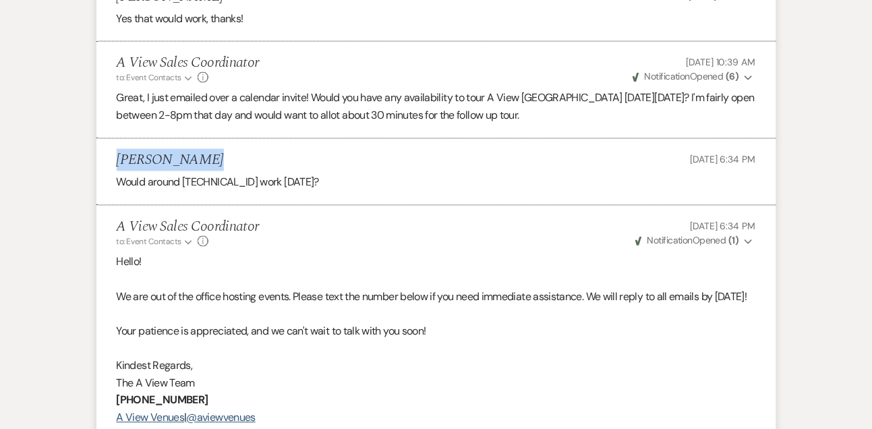
copy h5 "Rachel Klatt"
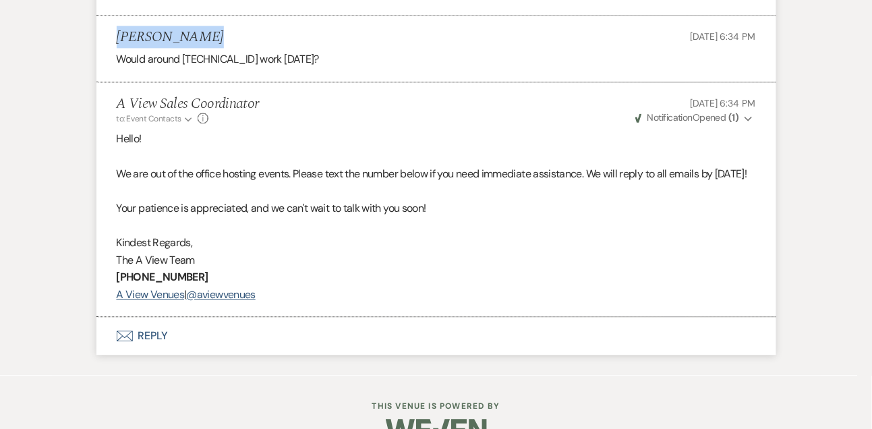
scroll to position [2115, 0]
click at [174, 353] on button "Envelope Reply" at bounding box center [436, 335] width 680 height 38
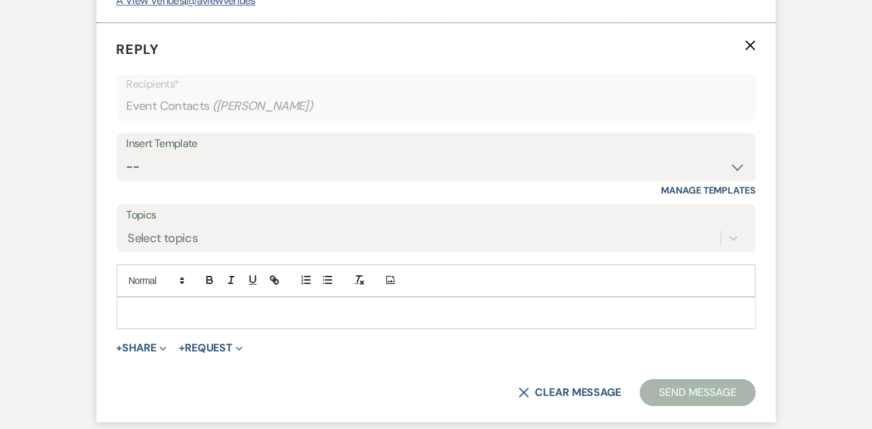
scroll to position [2431, 0]
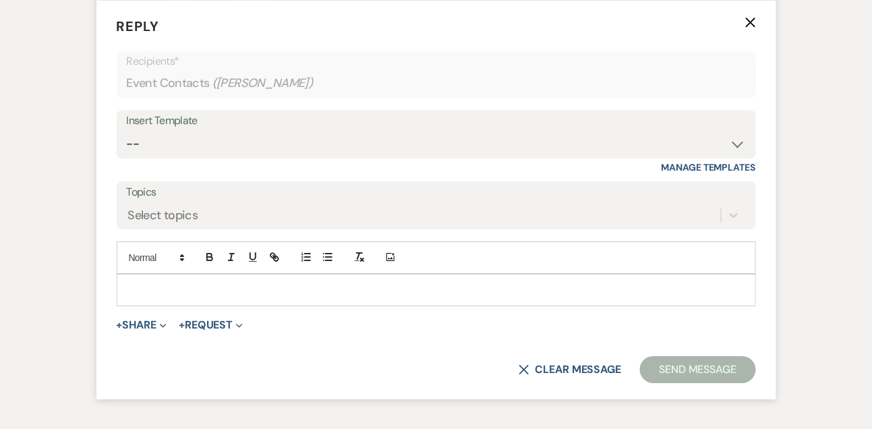
click at [165, 297] on p at bounding box center [436, 290] width 618 height 15
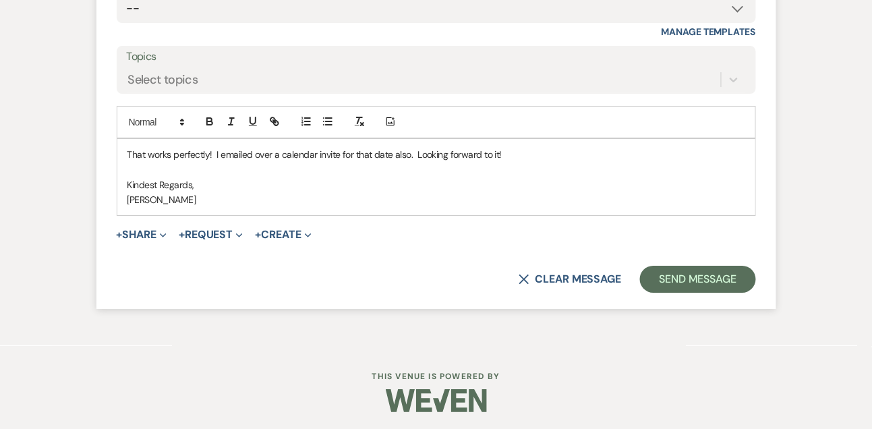
scroll to position [2620, 0]
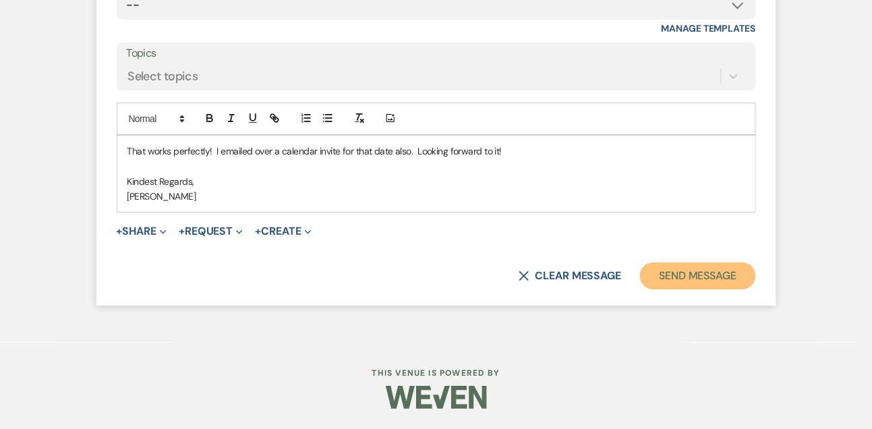
click at [708, 275] on button "Send Message" at bounding box center [697, 275] width 115 height 27
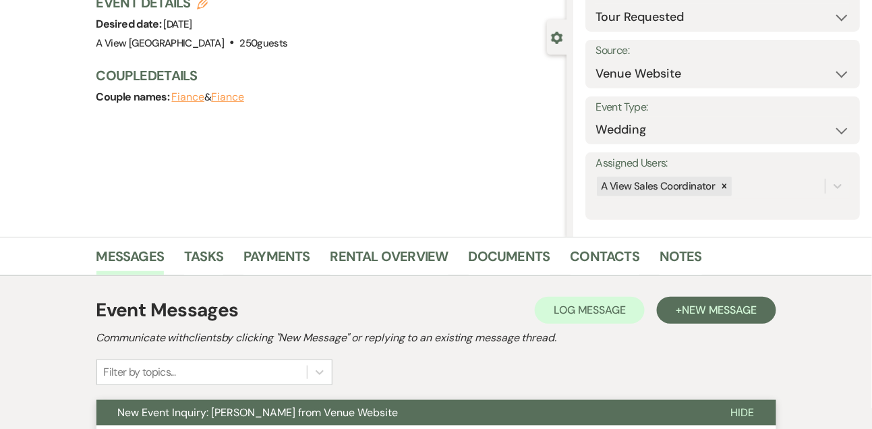
scroll to position [0, 0]
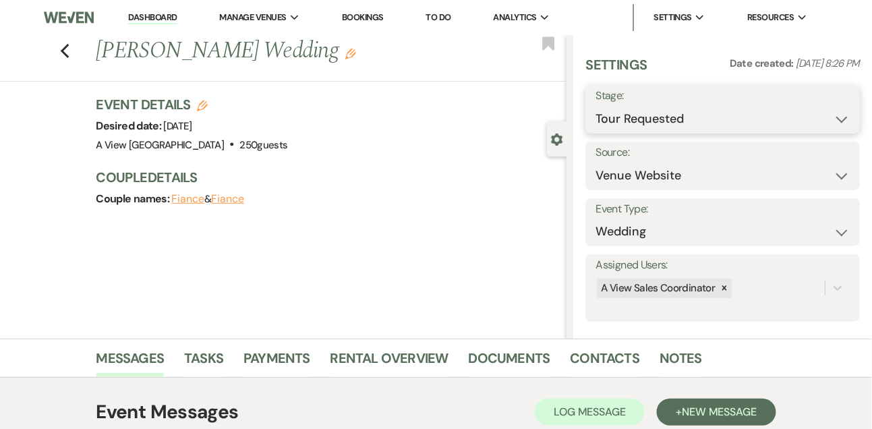
click at [620, 127] on select "Inquiry Follow Up Tour Requested Tour Confirmed Toured Proposal Sent Booked Lost" at bounding box center [722, 119] width 254 height 26
select select "4"
click at [595, 106] on select "Inquiry Follow Up Tour Requested Tour Confirmed Toured Proposal Sent Booked Lost" at bounding box center [722, 119] width 254 height 26
click at [816, 113] on button "Save" at bounding box center [831, 109] width 57 height 27
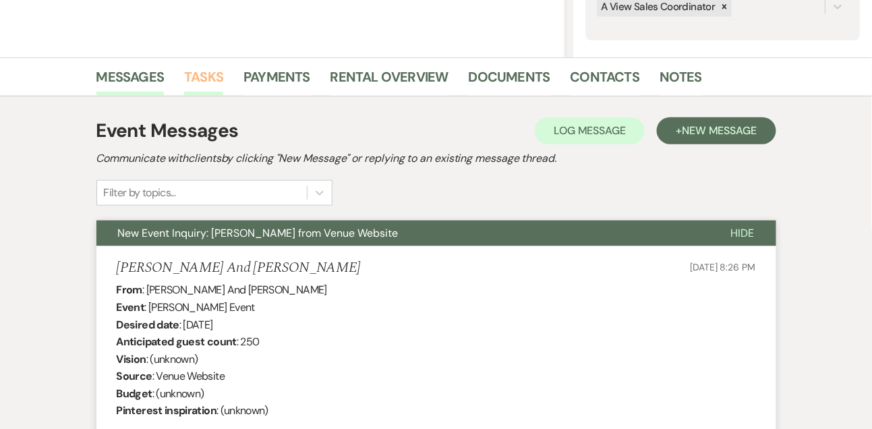
click at [216, 86] on link "Tasks" at bounding box center [203, 81] width 39 height 30
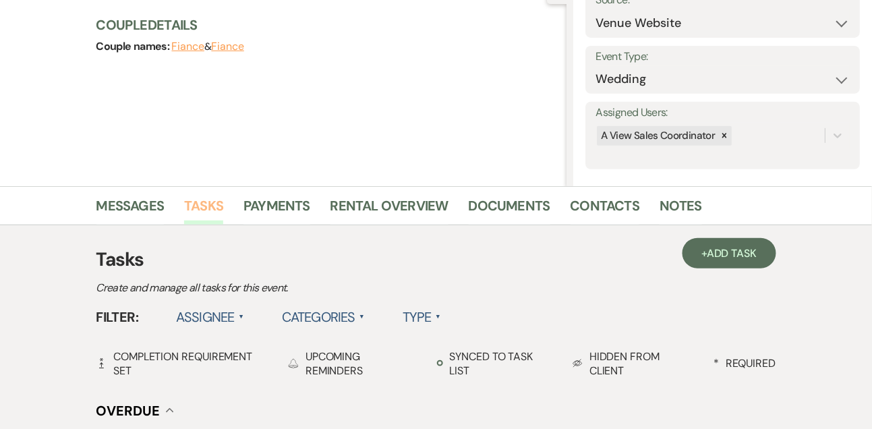
scroll to position [150, 0]
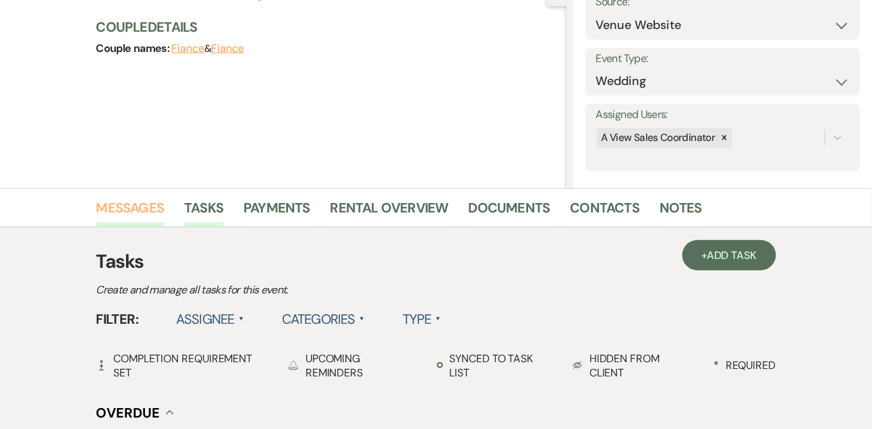
click at [135, 213] on link "Messages" at bounding box center [130, 212] width 68 height 30
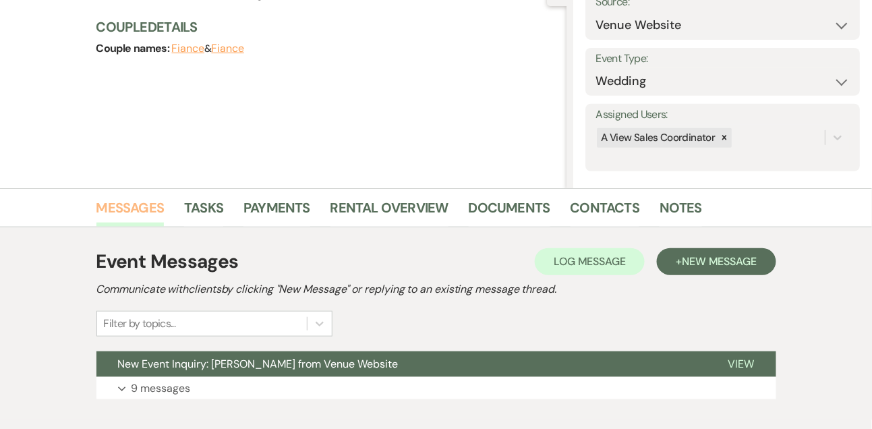
scroll to position [227, 0]
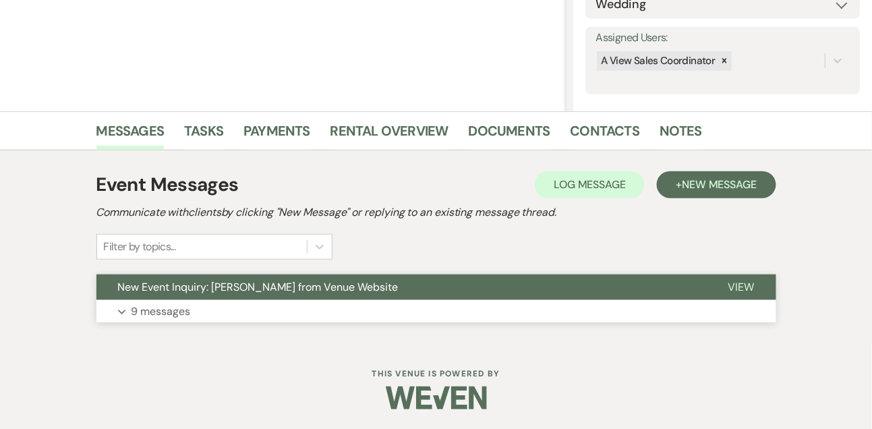
click at [177, 314] on p "9 messages" at bounding box center [160, 312] width 59 height 18
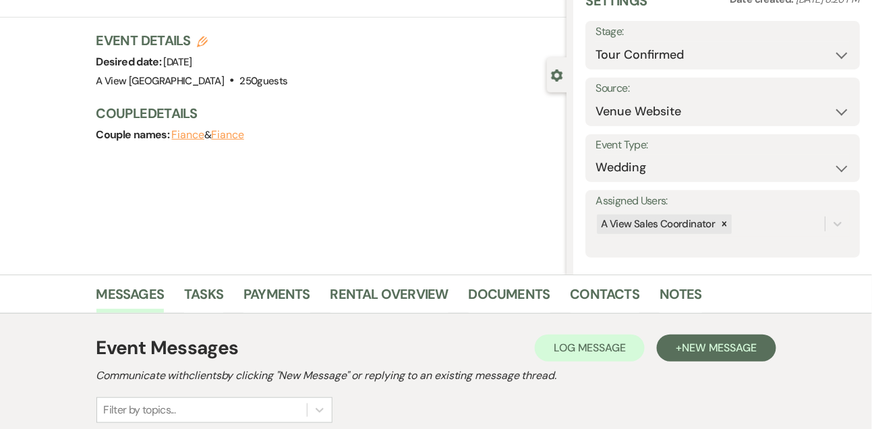
scroll to position [0, 0]
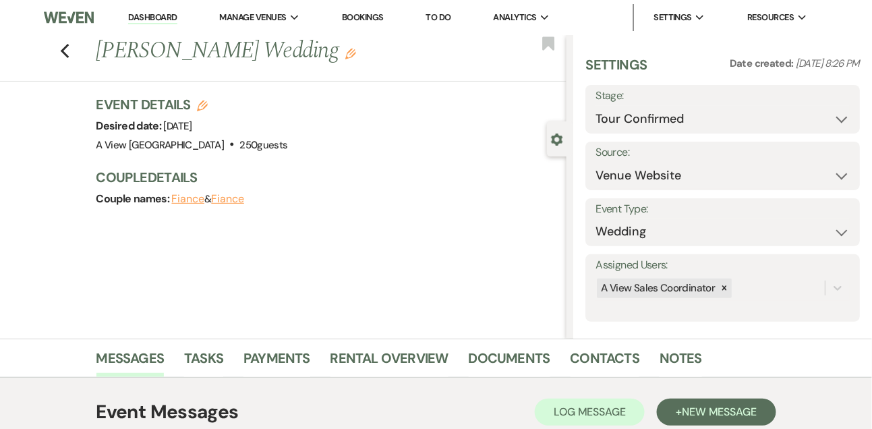
click at [154, 20] on link "Dashboard" at bounding box center [152, 17] width 49 height 13
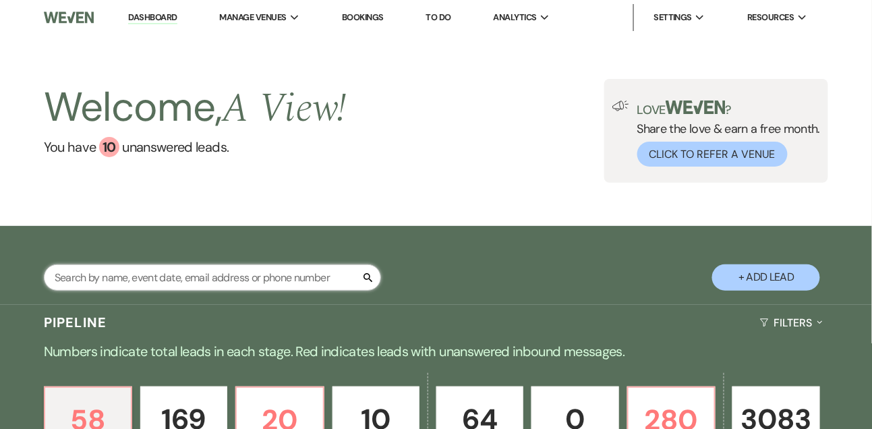
click at [148, 284] on input "text" at bounding box center [212, 277] width 337 height 26
type input "kenna"
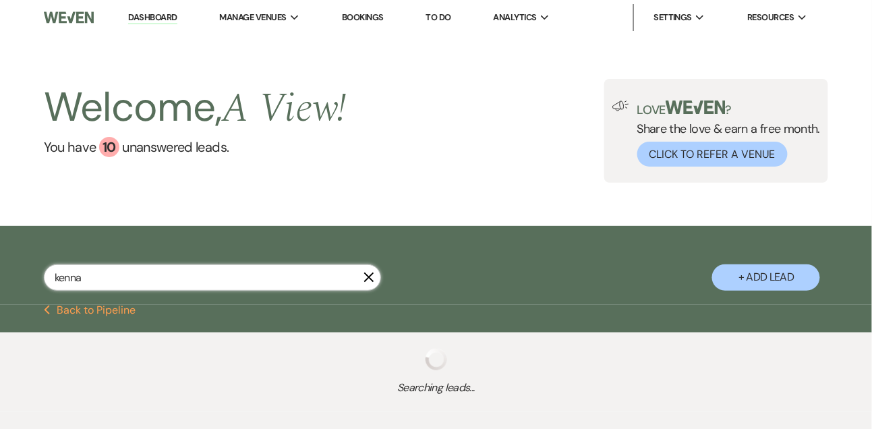
select select "8"
select select "6"
select select "8"
select select "6"
select select "8"
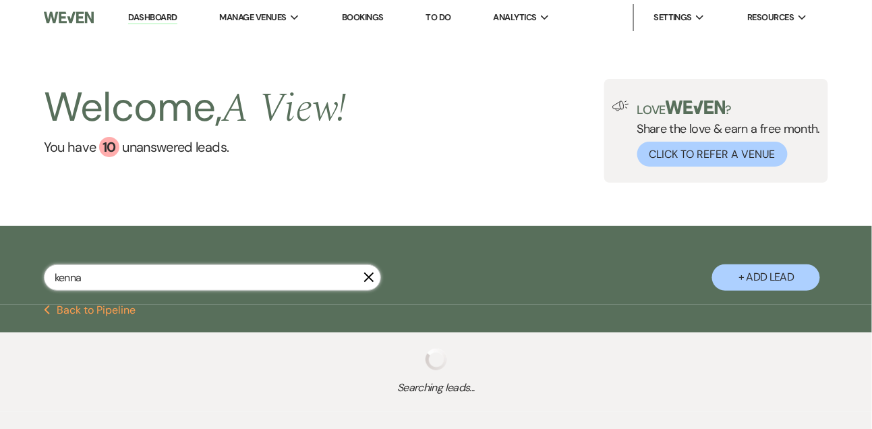
select select "4"
select select "8"
select select "4"
select select "8"
select select "4"
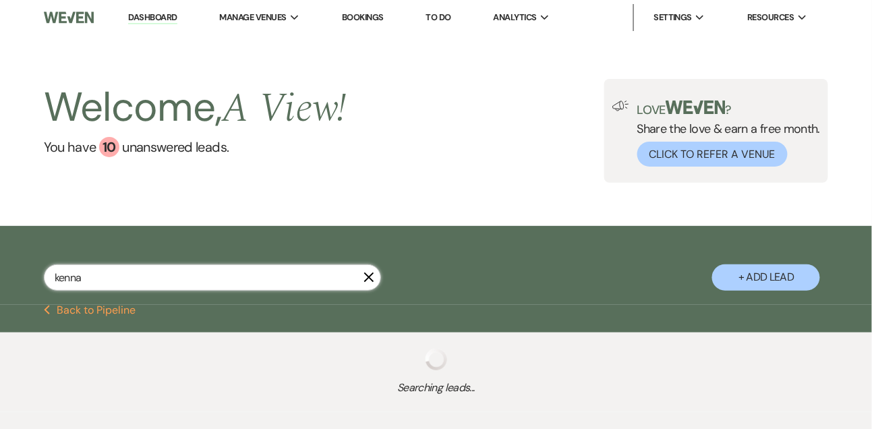
select select "8"
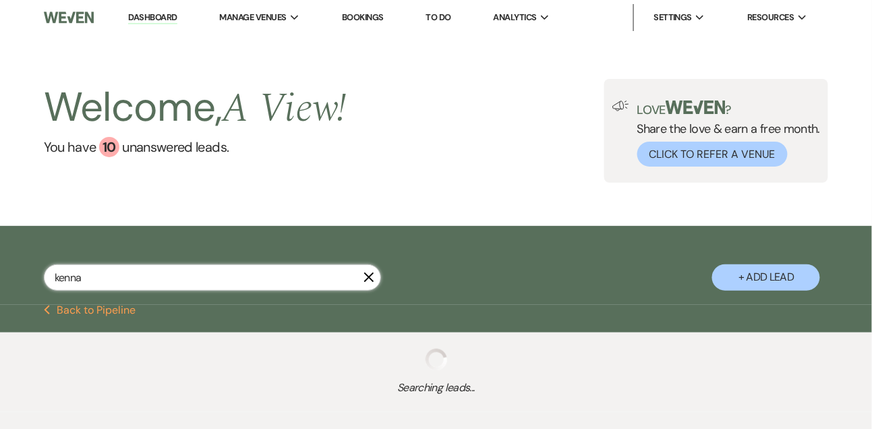
select select "8"
select select "4"
select select "8"
select select "4"
select select "8"
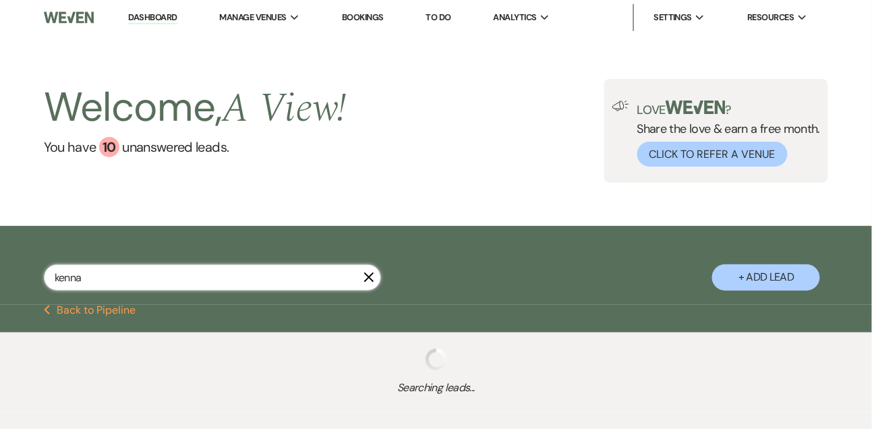
select select "4"
select select "8"
select select "6"
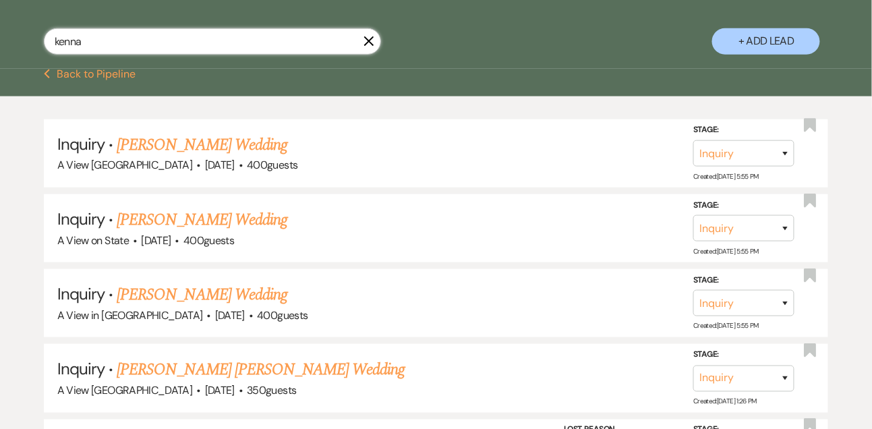
scroll to position [238, 0]
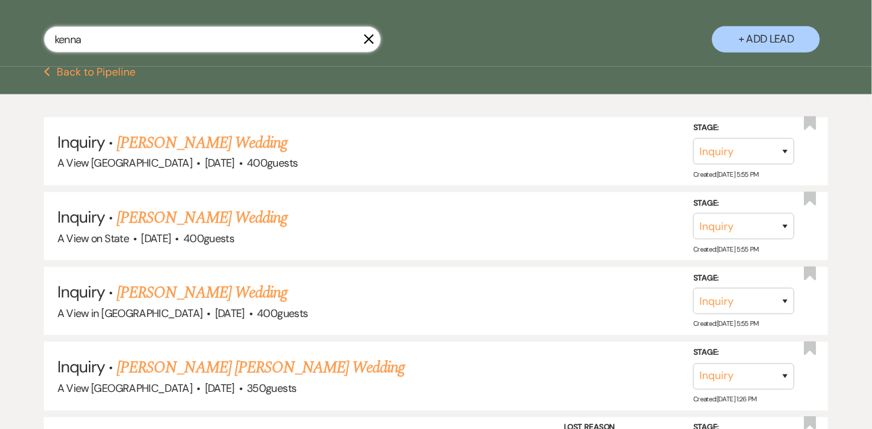
type input "kenna"
click at [764, 314] on select "Inquiry Follow Up Tour Requested Tour Confirmed Toured Proposal Sent Booked Lost" at bounding box center [743, 301] width 101 height 26
select select "8"
click at [693, 298] on select "Inquiry Follow Up Tour Requested Tour Confirmed Toured Proposal Sent Booked Lost" at bounding box center [743, 301] width 101 height 26
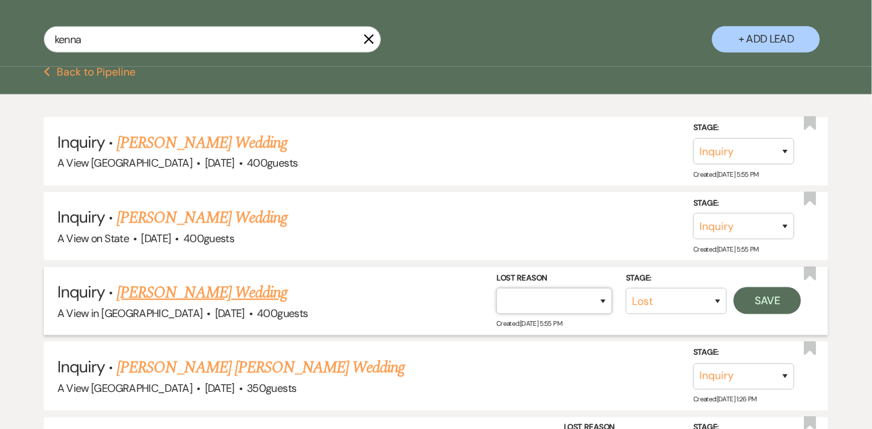
click at [562, 305] on select "Booked Elsewhere Budget Date Unavailable No Response Not a Good Match Capacity …" at bounding box center [554, 301] width 116 height 26
select select "4"
click at [496, 298] on select "Booked Elsewhere Budget Date Unavailable No Response Not a Good Match Capacity …" at bounding box center [554, 301] width 116 height 26
click at [788, 303] on button "Save" at bounding box center [767, 300] width 67 height 27
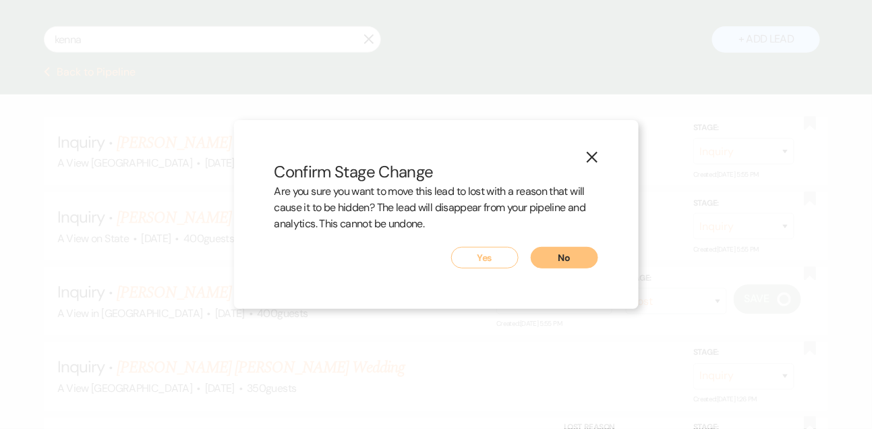
click at [491, 243] on div "Are you sure you want to move this lead to lost with a reason that will cause i…" at bounding box center [436, 214] width 324 height 63
click at [480, 254] on button "Yes" at bounding box center [484, 258] width 67 height 22
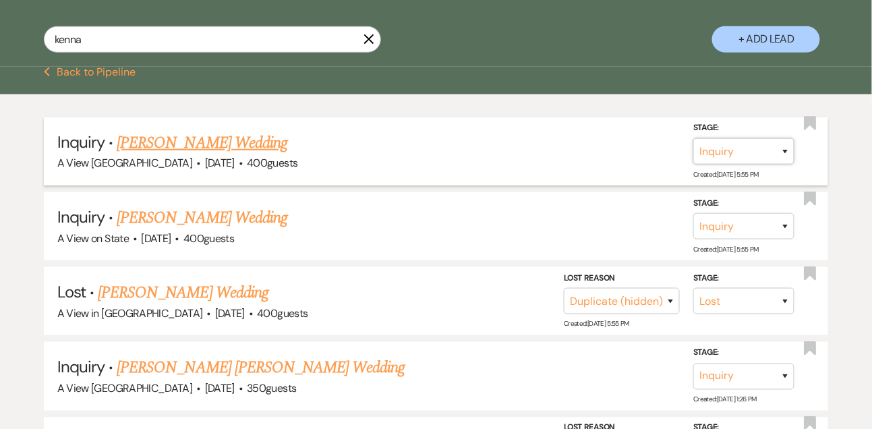
click at [727, 165] on select "Inquiry Follow Up Tour Requested Tour Confirmed Toured Proposal Sent Booked Lost" at bounding box center [743, 151] width 101 height 26
select select "8"
click at [693, 149] on select "Inquiry Follow Up Tour Requested Tour Confirmed Toured Proposal Sent Booked Lost" at bounding box center [743, 151] width 101 height 26
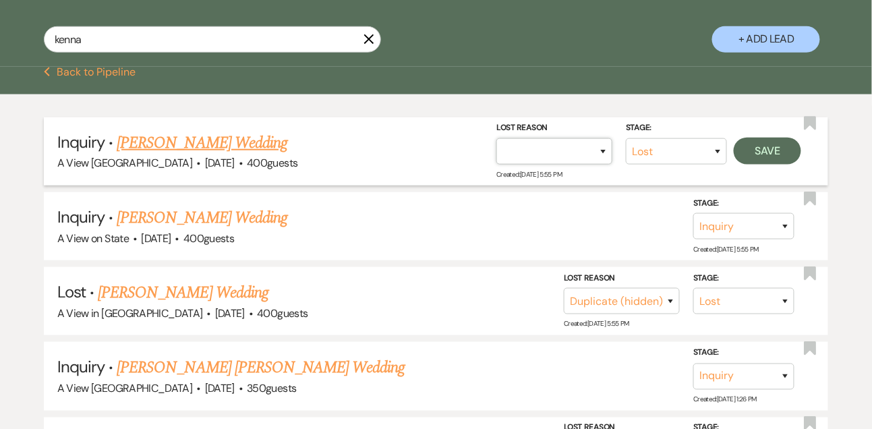
click at [537, 165] on select "Booked Elsewhere Budget Date Unavailable No Response Not a Good Match Capacity …" at bounding box center [554, 151] width 116 height 26
select select "4"
click at [496, 149] on select "Booked Elsewhere Budget Date Unavailable No Response Not a Good Match Capacity …" at bounding box center [554, 151] width 116 height 26
click at [740, 165] on button "Save" at bounding box center [767, 151] width 67 height 27
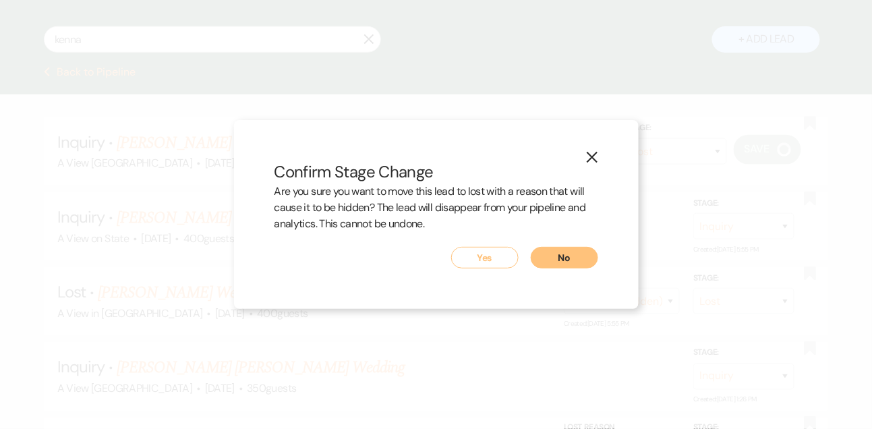
click at [480, 256] on button "Yes" at bounding box center [484, 258] width 67 height 22
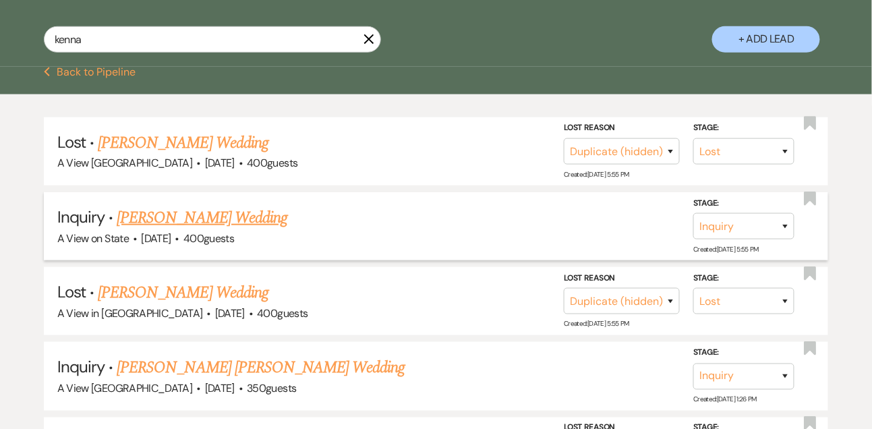
click at [229, 227] on link "Kenna Antaya's Wedding" at bounding box center [202, 218] width 171 height 24
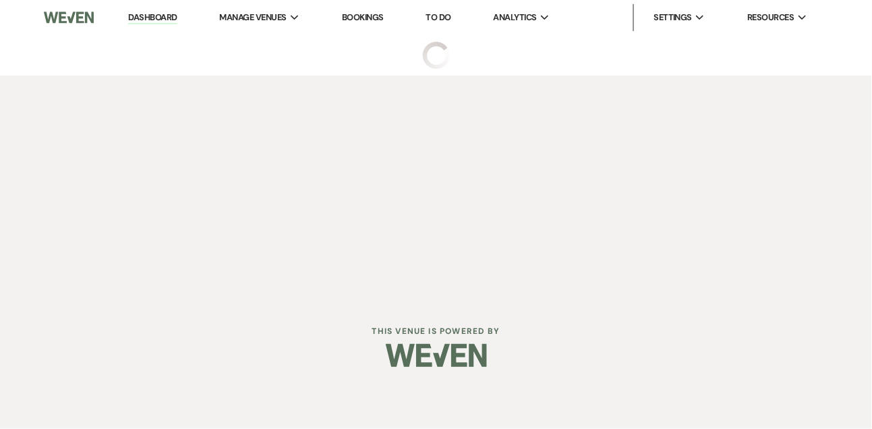
select select "5"
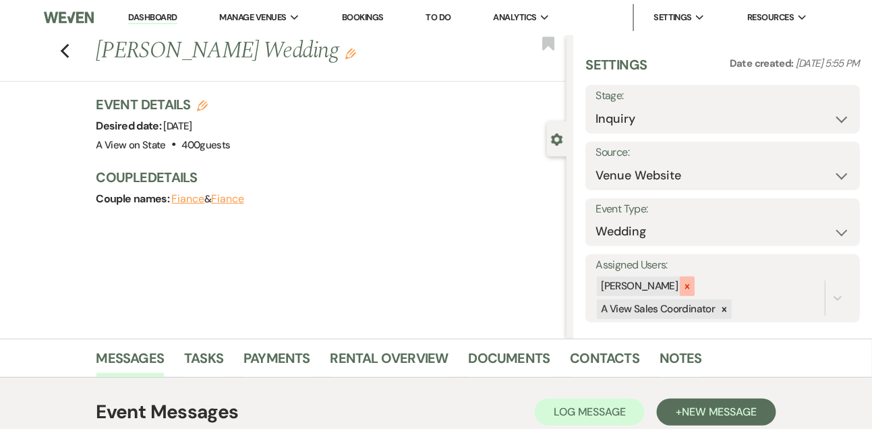
click at [692, 282] on icon at bounding box center [686, 286] width 9 height 9
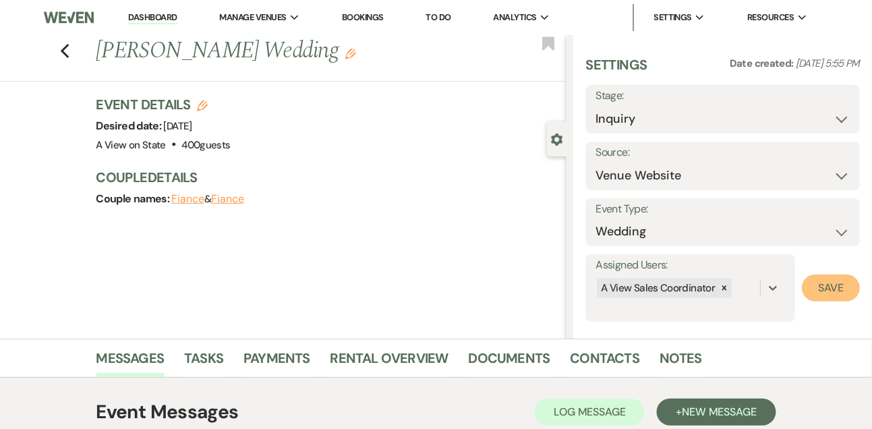
click at [836, 287] on button "Save" at bounding box center [831, 287] width 58 height 27
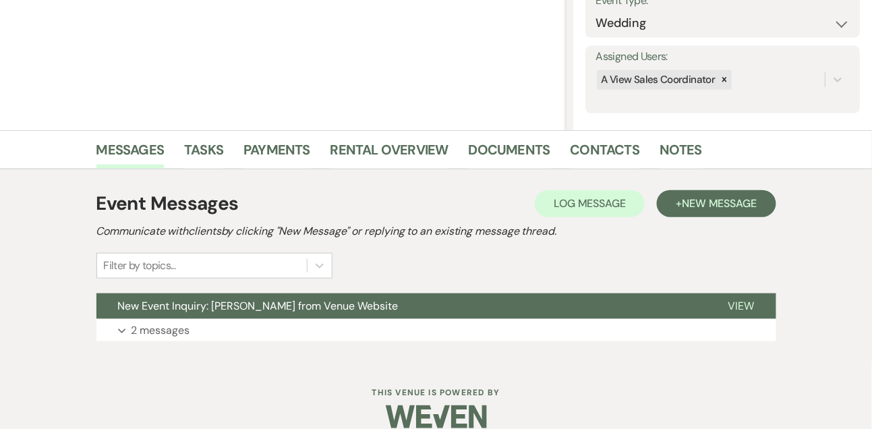
scroll to position [227, 0]
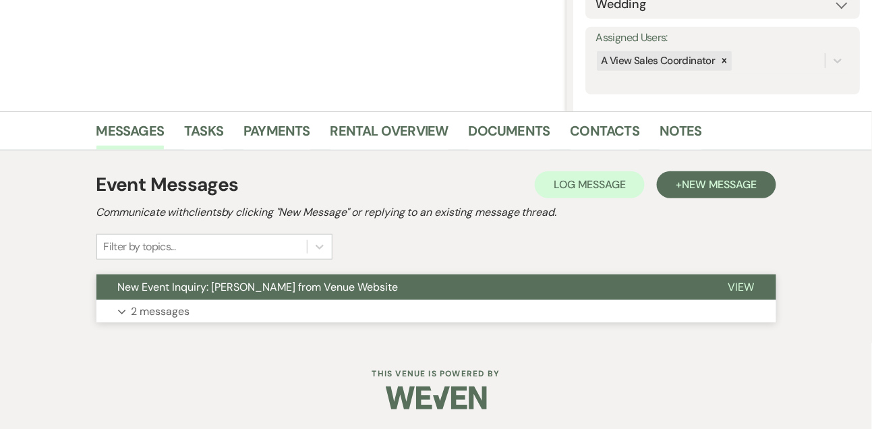
click at [169, 316] on p "2 messages" at bounding box center [160, 312] width 59 height 18
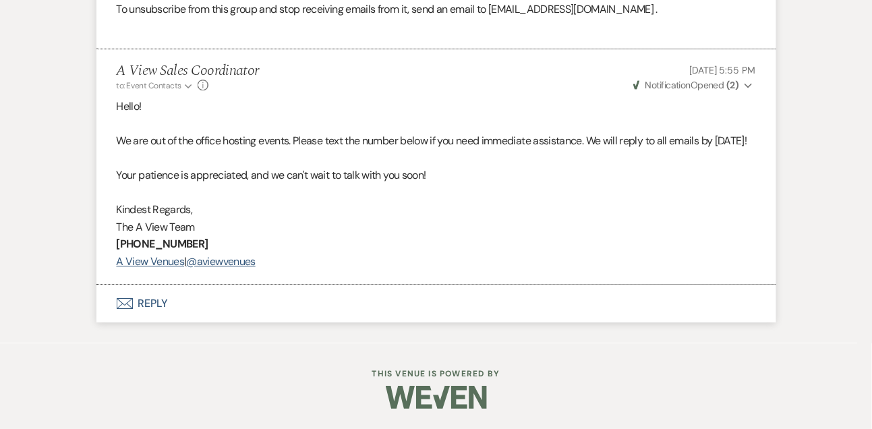
scroll to position [1113, 0]
click at [142, 304] on button "Envelope Reply" at bounding box center [436, 304] width 680 height 38
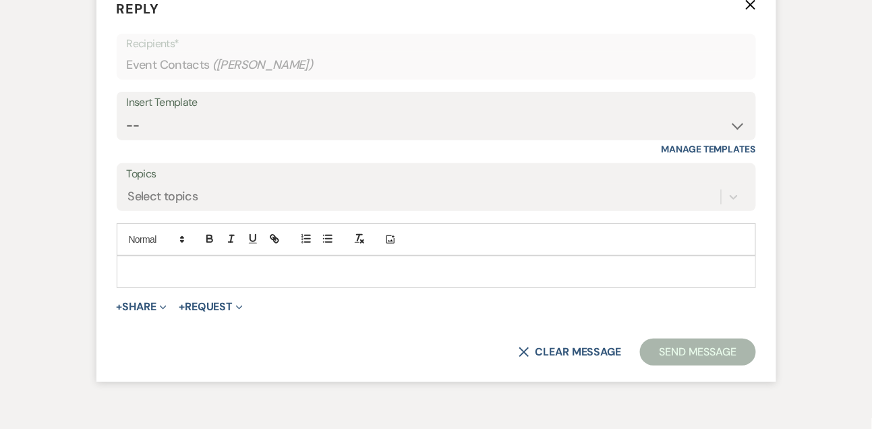
scroll to position [1383, 0]
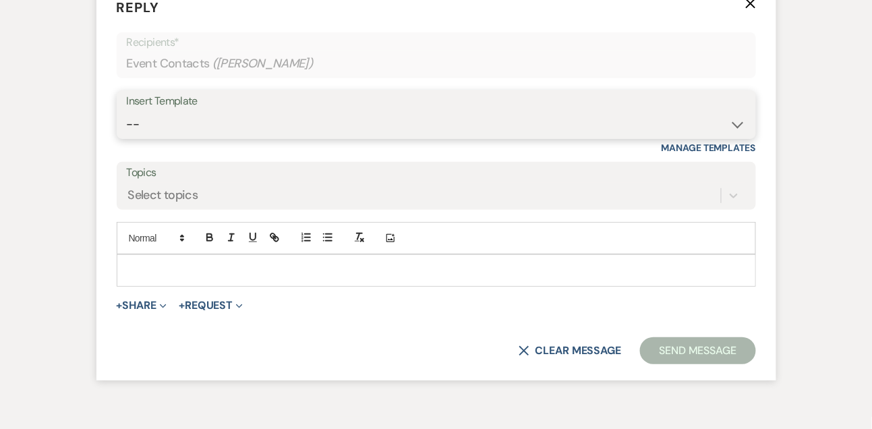
click at [156, 138] on select "-- Tour Confirmation Contract (Pre-Booked Leads) Out of office Inquiry Email Al…" at bounding box center [436, 124] width 619 height 26
select select "3304"
click at [127, 138] on select "-- Tour Confirmation Contract (Pre-Booked Leads) Out of office Inquiry Email Al…" at bounding box center [436, 124] width 619 height 26
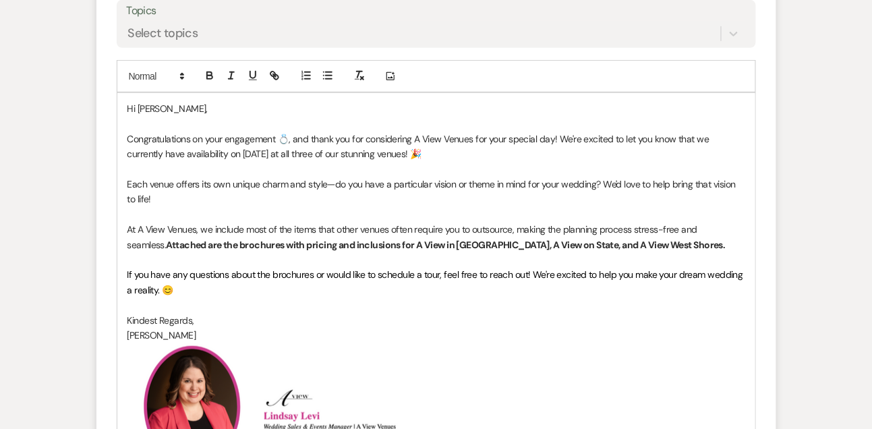
scroll to position [1613, 0]
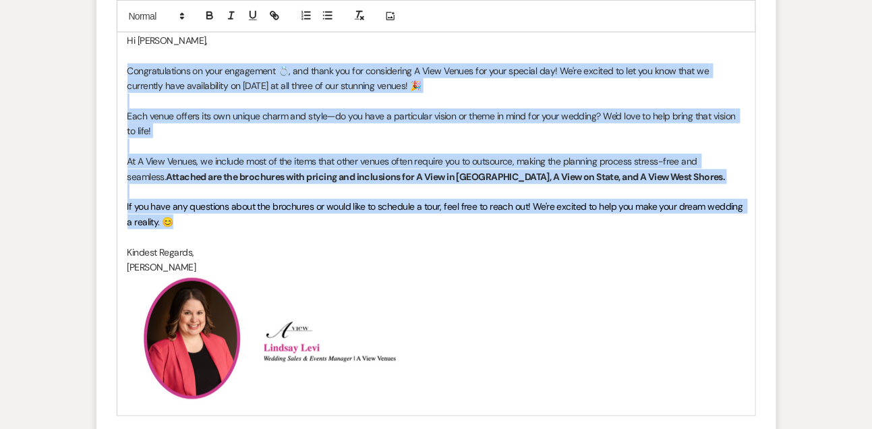
drag, startPoint x: 129, startPoint y: 102, endPoint x: 208, endPoint y: 256, distance: 172.5
click at [212, 252] on div "Hi Kenna, Congratulations on your engagement 💍, and thank you for considering A…" at bounding box center [436, 220] width 638 height 390
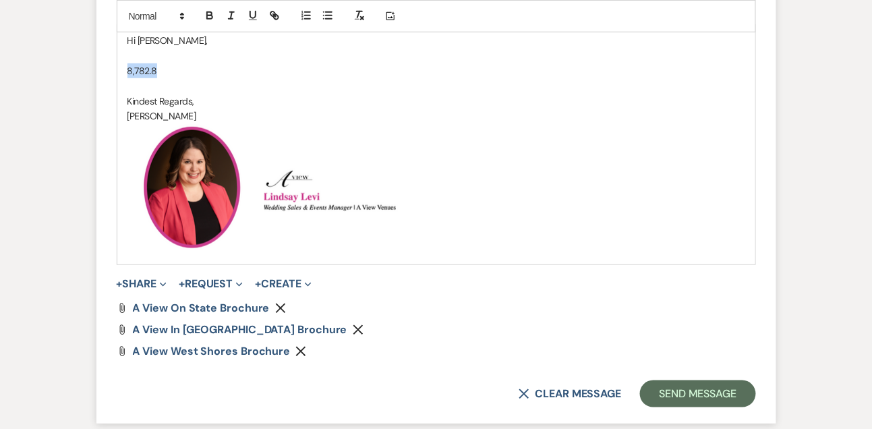
drag, startPoint x: 167, startPoint y: 104, endPoint x: 110, endPoint y: 106, distance: 57.4
click at [110, 106] on form "Reply X Draft Recipients* Event Contacts ( Kenna Antaya ) Insert Template -- To…" at bounding box center [436, 87] width 680 height 672
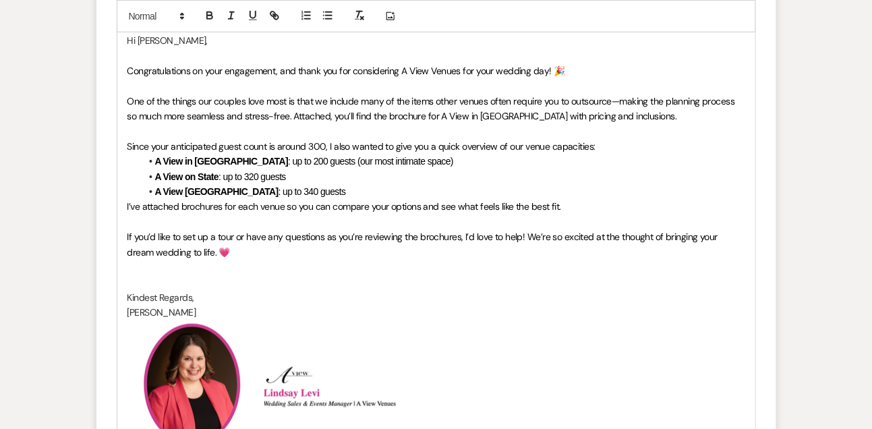
click at [510, 199] on li "A View West Shores : up to 340 guests" at bounding box center [443, 191] width 604 height 15
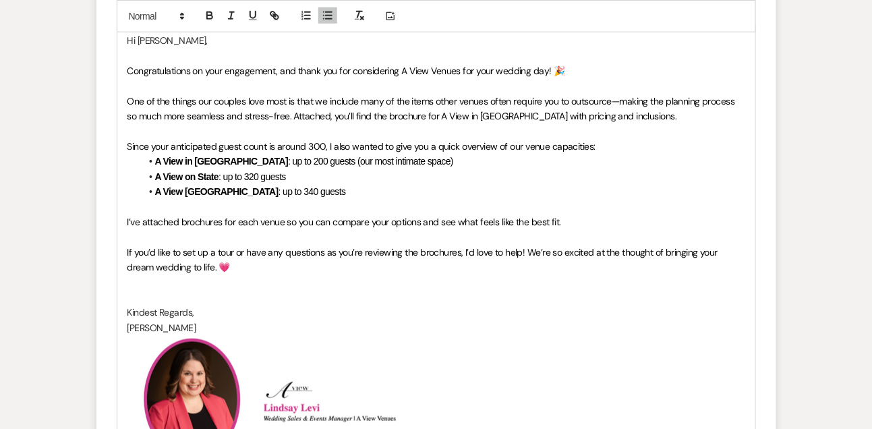
click at [314, 152] on span "Since your anticipated guest count is around 300, I also wanted to give you a q…" at bounding box center [361, 146] width 468 height 12
click at [125, 252] on div "Hi Kenna, Congratulations on your engagement, and thank you for considering A V…" at bounding box center [436, 250] width 638 height 451
drag, startPoint x: 150, startPoint y: 252, endPoint x: 100, endPoint y: 252, distance: 50.6
click at [100, 252] on form "Reply X Saving draft... Recipients* Event Contacts ( Kenna Antaya ) Insert Temp…" at bounding box center [436, 192] width 680 height 883
drag, startPoint x: 166, startPoint y: 254, endPoint x: 113, endPoint y: 248, distance: 52.9
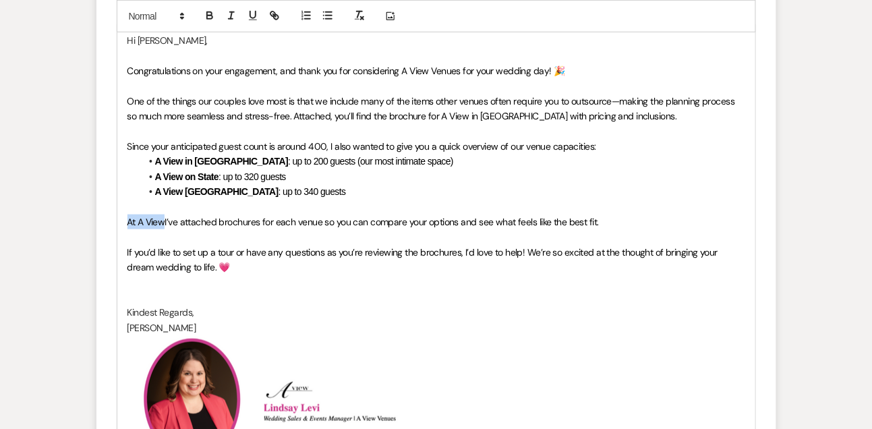
click at [113, 248] on form "Reply X Draft Recipients* Event Contacts ( Kenna Antaya ) Insert Template -- To…" at bounding box center [436, 192] width 680 height 883
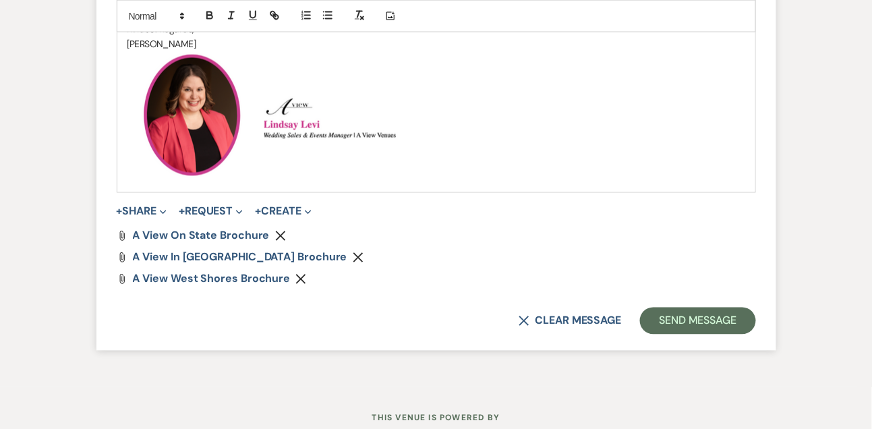
scroll to position [1991, 0]
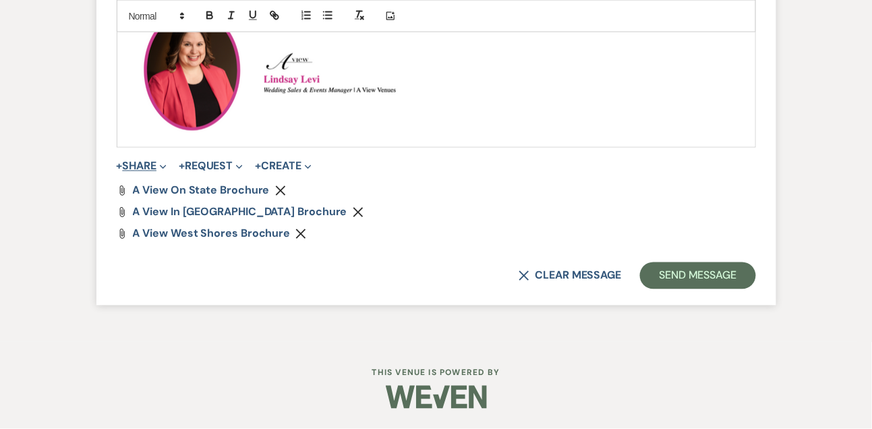
click at [156, 169] on button "+ Share Expand" at bounding box center [142, 166] width 51 height 11
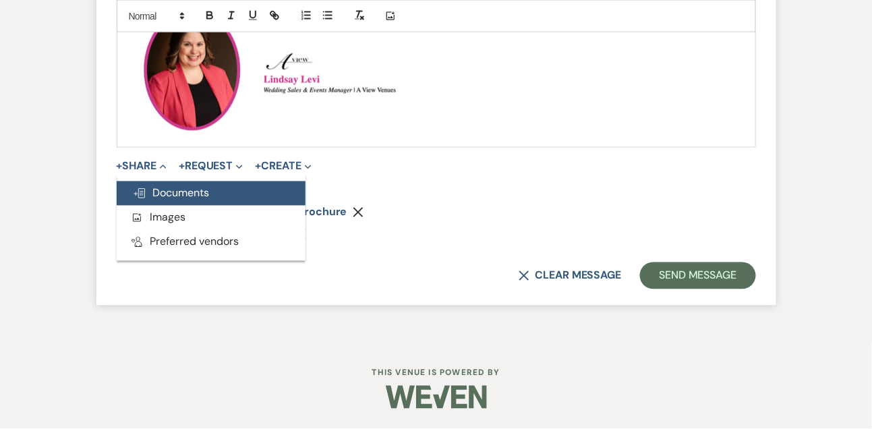
click at [154, 185] on button "Doc Upload Documents" at bounding box center [211, 193] width 189 height 24
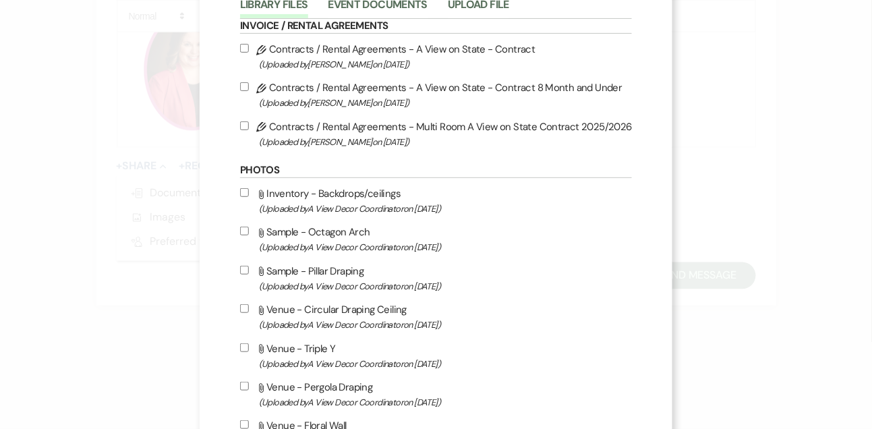
scroll to position [0, 0]
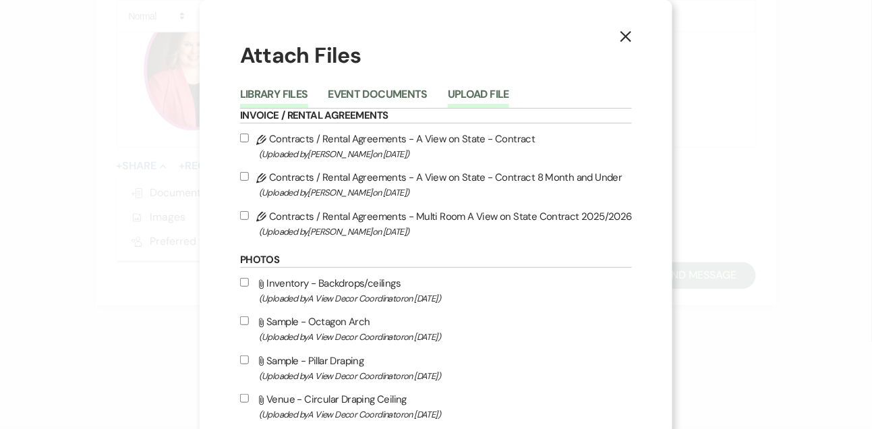
click at [488, 90] on button "Upload File" at bounding box center [478, 98] width 61 height 19
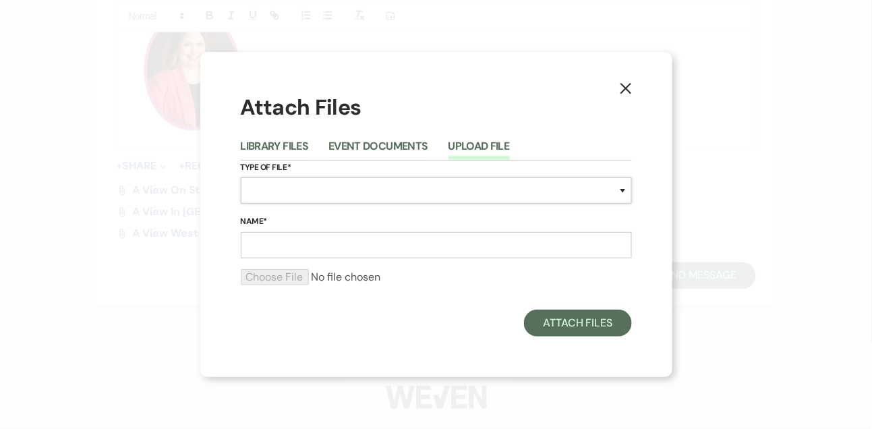
click at [324, 198] on select "Special Event Insurance Vendor Certificate of Insurance Contracts / Rental Agre…" at bounding box center [436, 190] width 391 height 26
select select "43"
click at [241, 177] on select "Special Event Insurance Vendor Certificate of Insurance Contracts / Rental Agre…" at bounding box center [436, 190] width 391 height 26
click at [273, 252] on input "Name*" at bounding box center [436, 245] width 391 height 26
type input "Multiroom Pricing - A View West Shores"
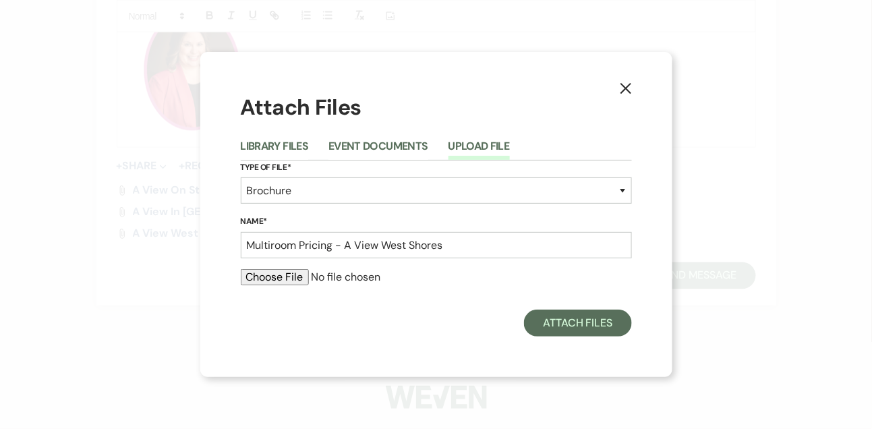
click at [281, 282] on input "file" at bounding box center [436, 277] width 391 height 16
type input "C:\fakepath\AVWS Multi Room Brochure.pdf"
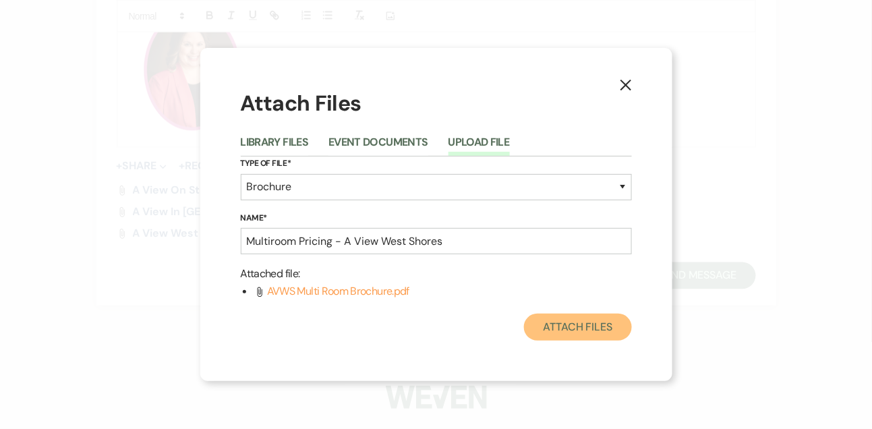
click at [613, 329] on button "Attach Files" at bounding box center [577, 327] width 107 height 27
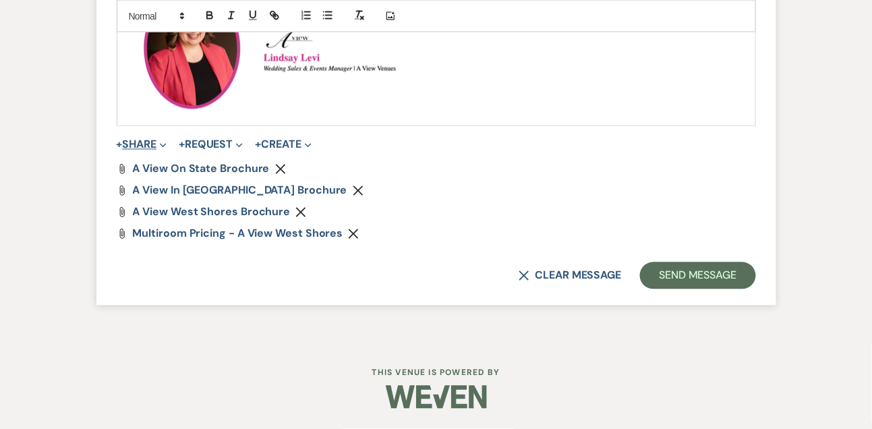
click at [155, 150] on button "+ Share Expand" at bounding box center [142, 145] width 51 height 11
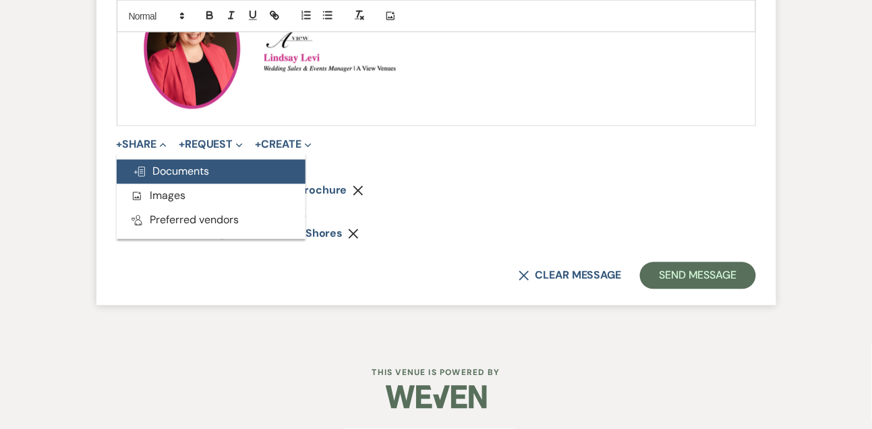
click at [154, 179] on span "Doc Upload Documents" at bounding box center [171, 172] width 77 height 14
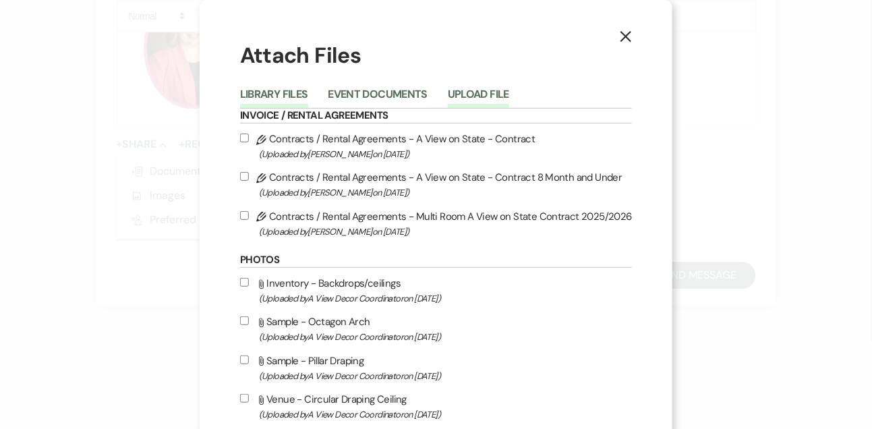
click at [484, 92] on button "Upload File" at bounding box center [478, 98] width 61 height 19
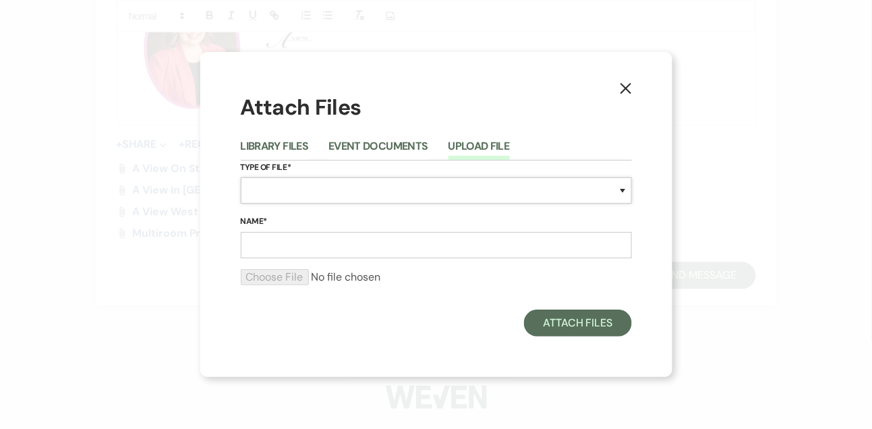
click at [270, 194] on select "Special Event Insurance Vendor Certificate of Insurance Contracts / Rental Agre…" at bounding box center [436, 190] width 391 height 26
select select "43"
click at [241, 177] on select "Special Event Insurance Vendor Certificate of Insurance Contracts / Rental Agre…" at bounding box center [436, 190] width 391 height 26
click at [289, 250] on input "Name*" at bounding box center [436, 245] width 391 height 26
type input "Multiroom Pricing - A View on State"
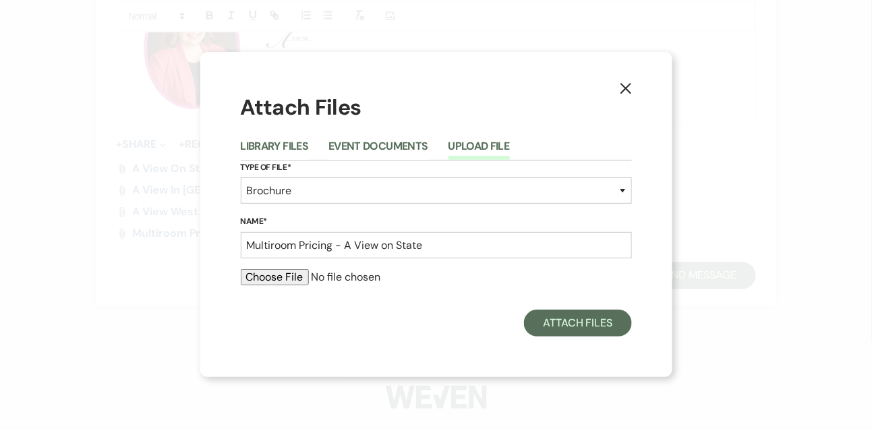
click at [301, 279] on input "file" at bounding box center [436, 277] width 391 height 16
type input "C:\fakepath\AVS Multi Room Brochure .pdf"
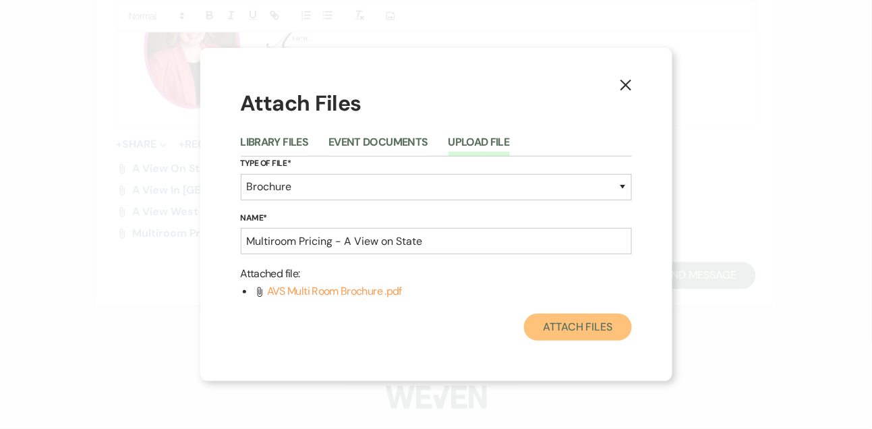
click at [595, 316] on button "Attach Files" at bounding box center [577, 327] width 107 height 27
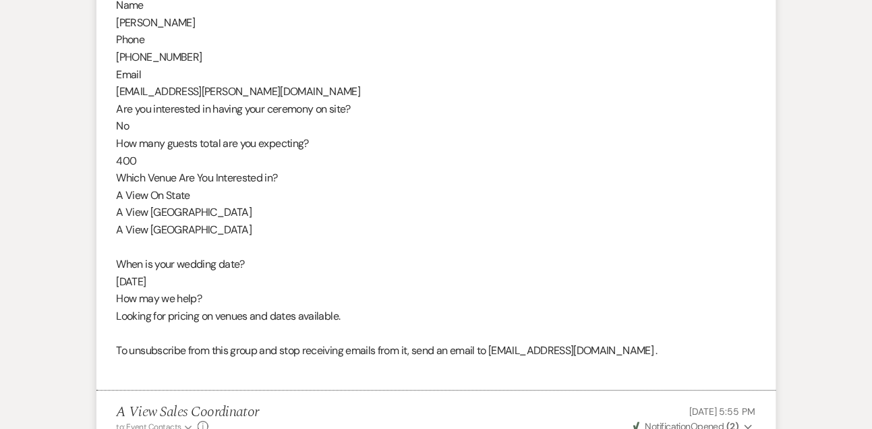
scroll to position [726, 0]
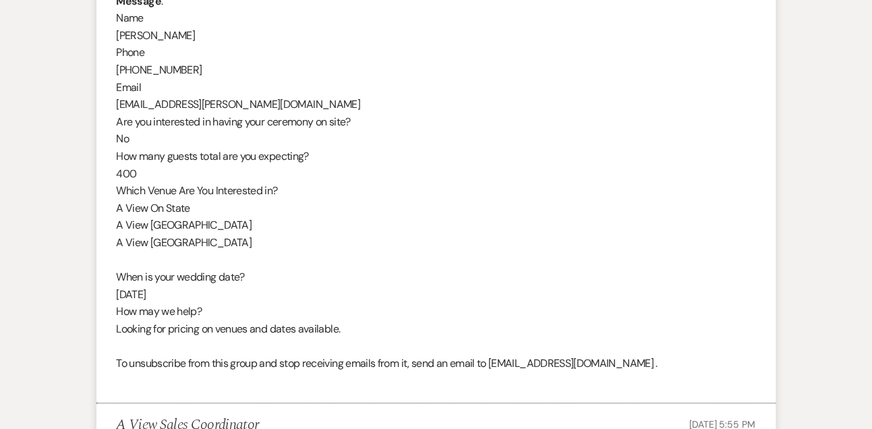
click at [160, 30] on div "From : Kenna Antaya Event : Kenna Antaya's Event Desired date : August 1st 2026…" at bounding box center [436, 113] width 639 height 552
copy div "Kenna Antaya"
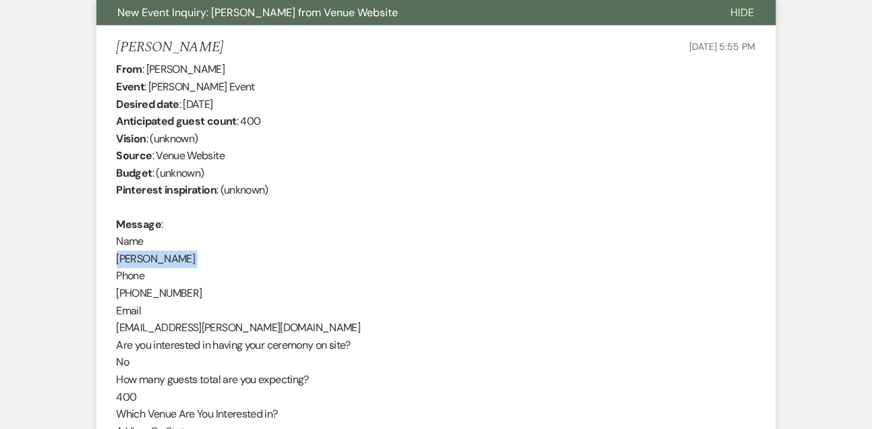
scroll to position [496, 0]
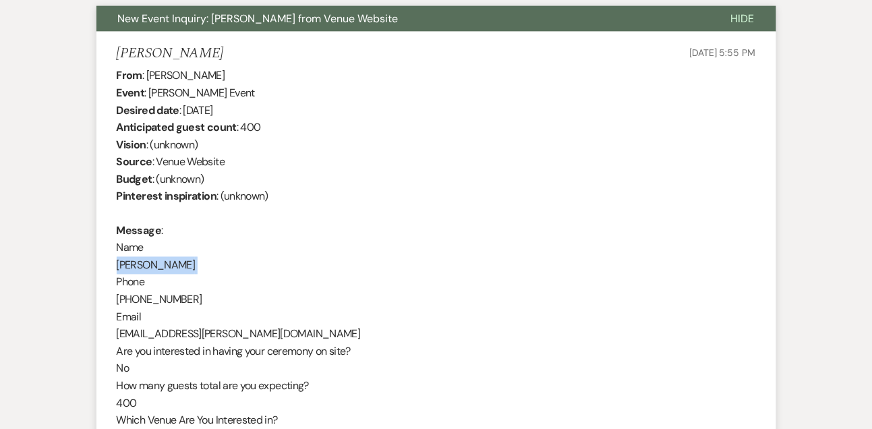
drag, startPoint x: 185, startPoint y: 111, endPoint x: 278, endPoint y: 111, distance: 93.1
click at [278, 111] on div "From : Kenna Antaya Event : Kenna Antaya's Event Desired date : August 1st 2026…" at bounding box center [436, 343] width 639 height 552
copy div "August 1st 2026"
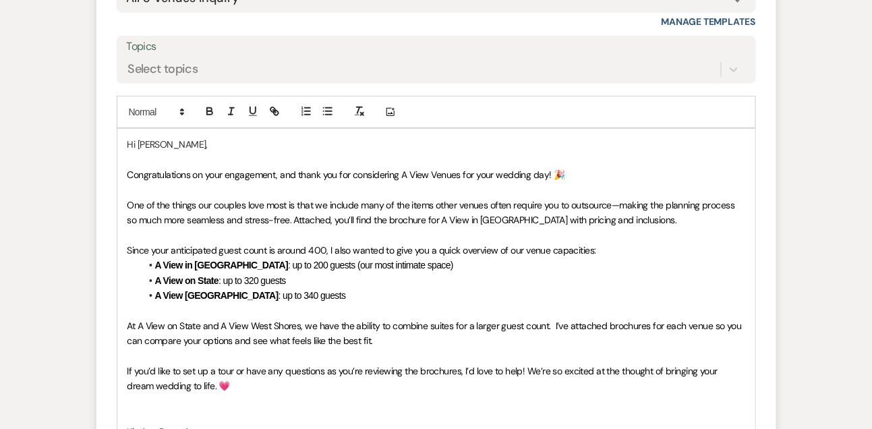
scroll to position [1566, 0]
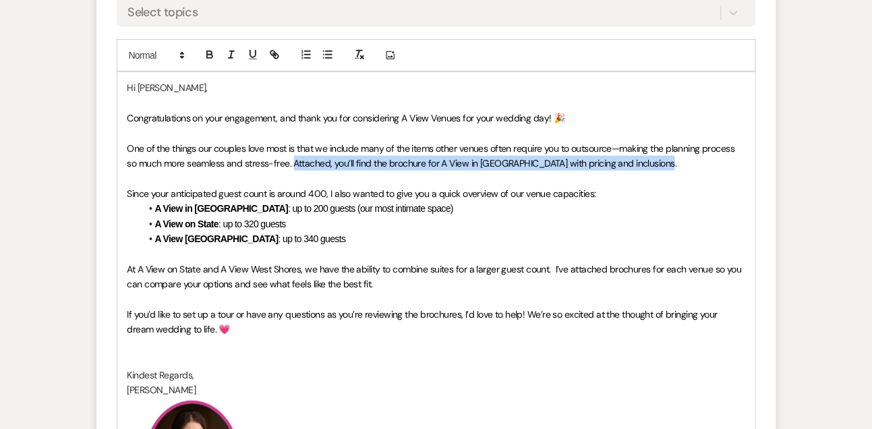
drag, startPoint x: 294, startPoint y: 198, endPoint x: 668, endPoint y: 196, distance: 374.2
click at [668, 171] on p "One of the things our couples love most is that we include many of the items ot…" at bounding box center [436, 156] width 618 height 30
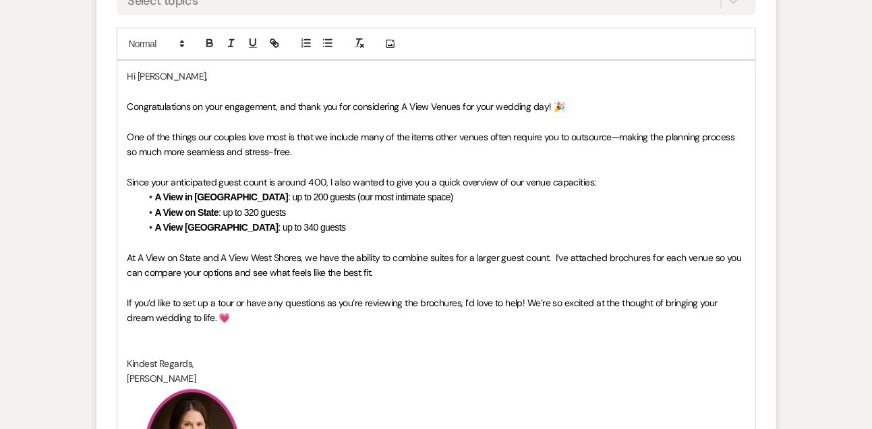
scroll to position [1578, 0]
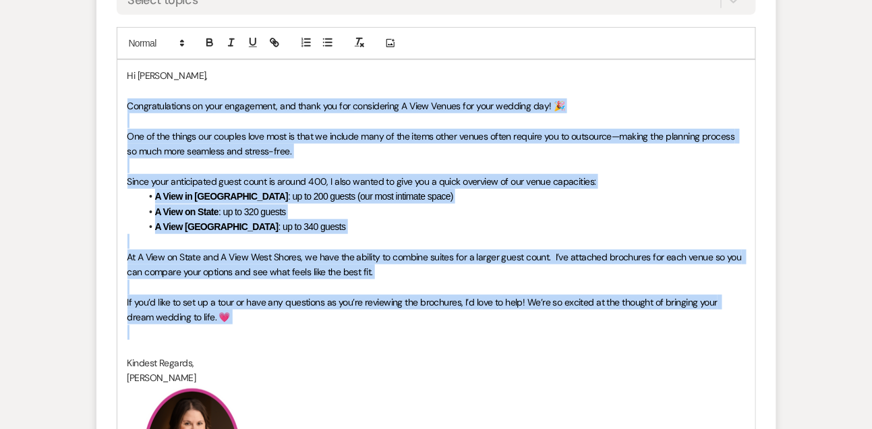
drag, startPoint x: 129, startPoint y: 136, endPoint x: 243, endPoint y: 359, distance: 250.3
click at [243, 359] on div "Hi Kenna, Congratulations on your engagement, and thank you for considering A V…" at bounding box center [436, 293] width 638 height 466
copy div "Congratulations on your engagement, and thank you for considering A View Venues…"
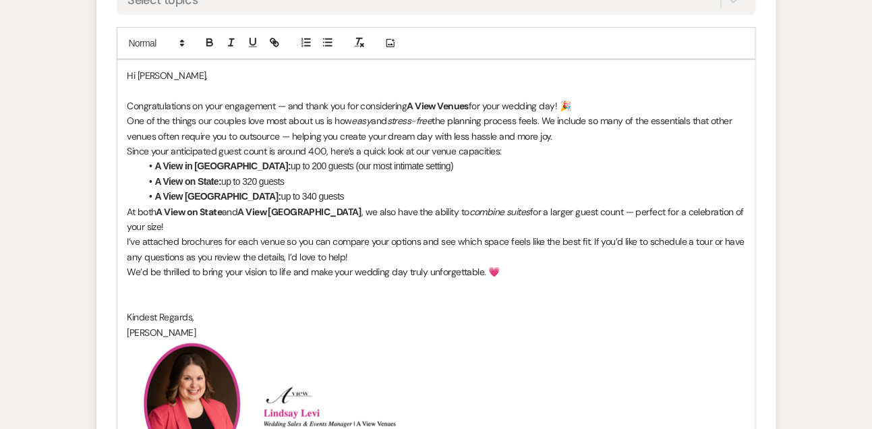
click at [610, 113] on p "Congratulations on your engagement — and thank you for considering A View Venue…" at bounding box center [436, 105] width 618 height 15
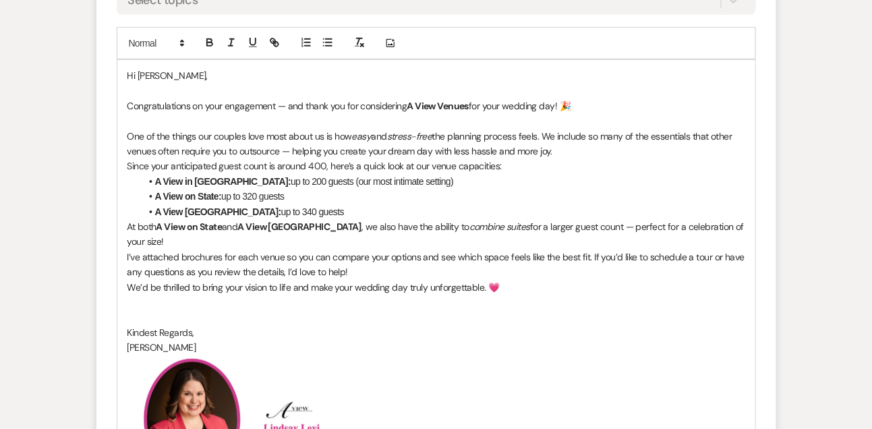
click at [579, 159] on p "One of the things our couples love most about us is how easy and stress-free th…" at bounding box center [436, 144] width 618 height 30
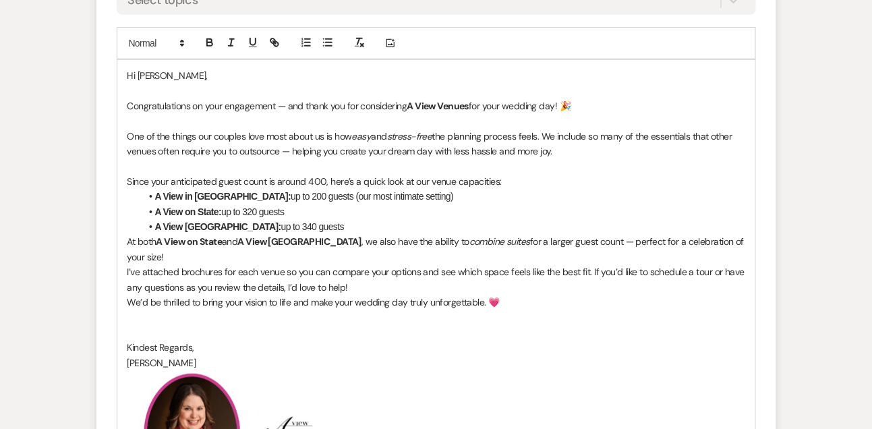
click at [490, 234] on li "A View West Shores: up to 340 guests" at bounding box center [443, 226] width 604 height 15
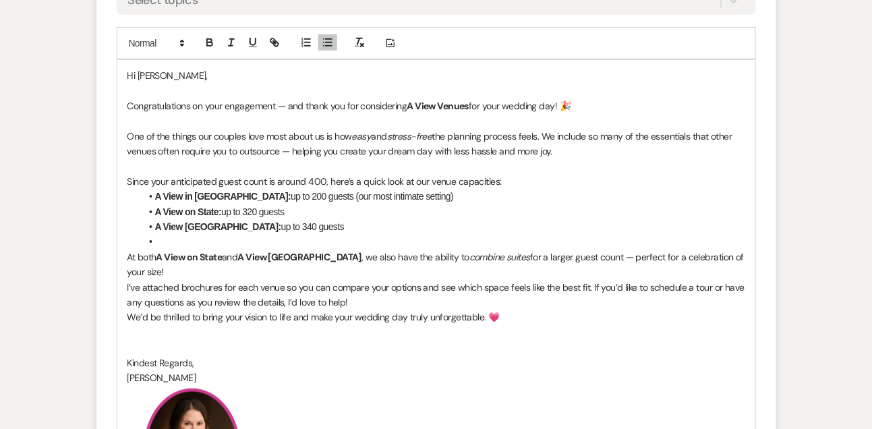
click at [449, 280] on p "At both A View on State and A View West Shores , we also have the ability to co…" at bounding box center [436, 264] width 618 height 30
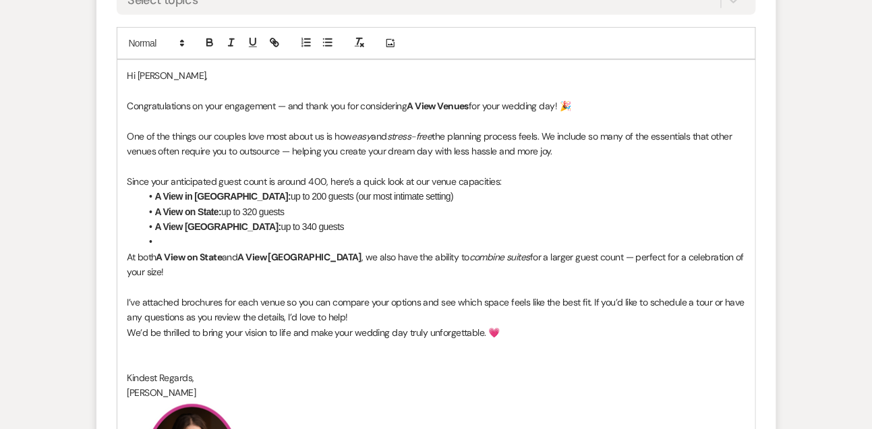
click at [409, 325] on p "I’ve attached brochures for each venue so you can compare your options and see …" at bounding box center [436, 310] width 618 height 30
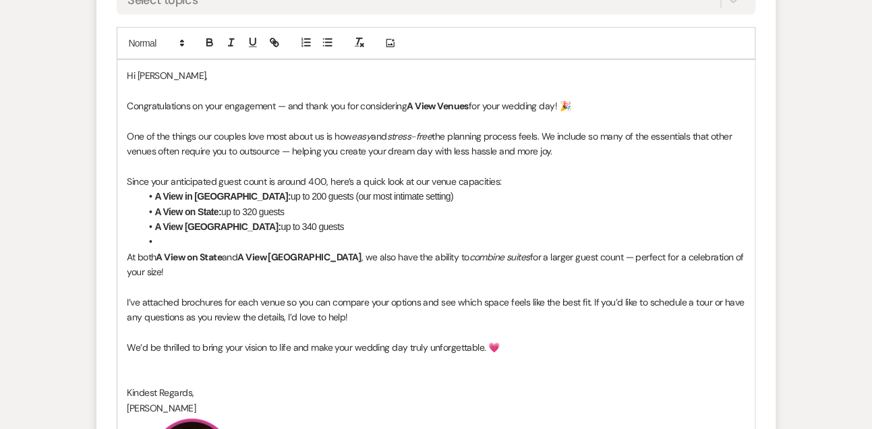
click at [428, 112] on strong "A View Venues" at bounding box center [438, 106] width 62 height 12
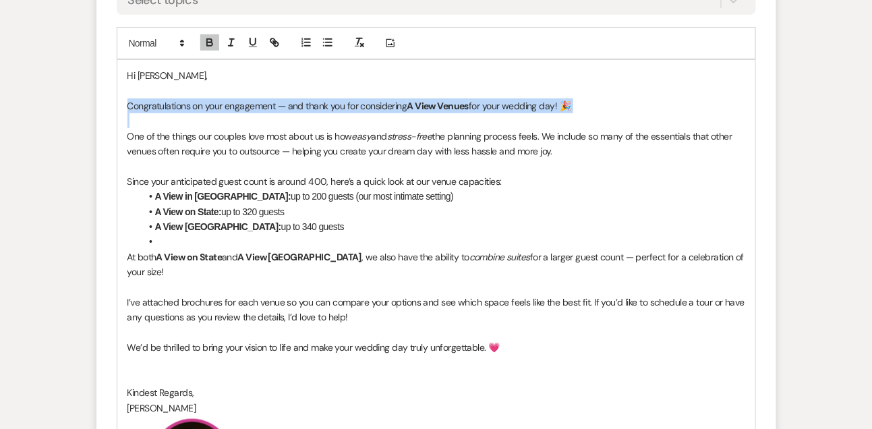
click at [428, 112] on strong "A View Venues" at bounding box center [438, 106] width 62 height 12
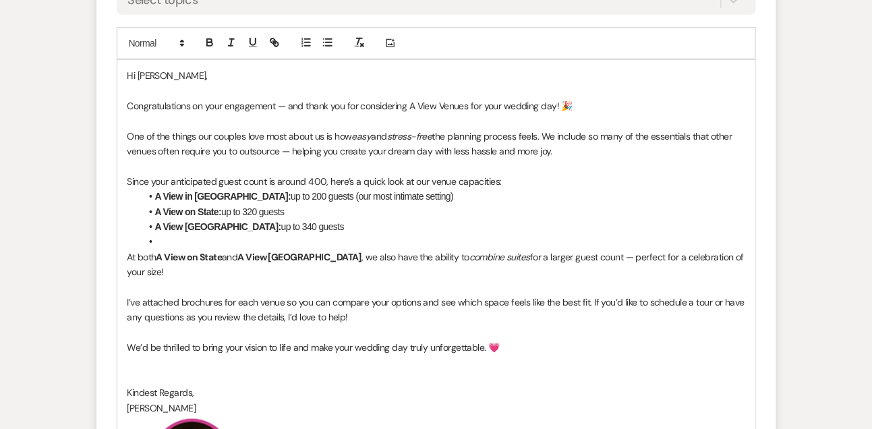
click at [626, 113] on p "Congratulations on your engagement — and thank you for considering A View Venue…" at bounding box center [436, 105] width 618 height 15
click at [192, 232] on strong "A View West Shores:" at bounding box center [218, 226] width 126 height 11
click at [183, 249] on li at bounding box center [443, 241] width 604 height 15
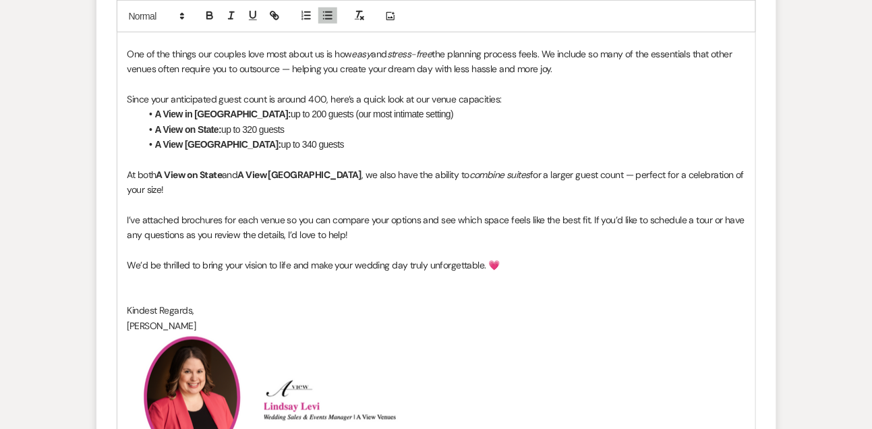
scroll to position [1661, 0]
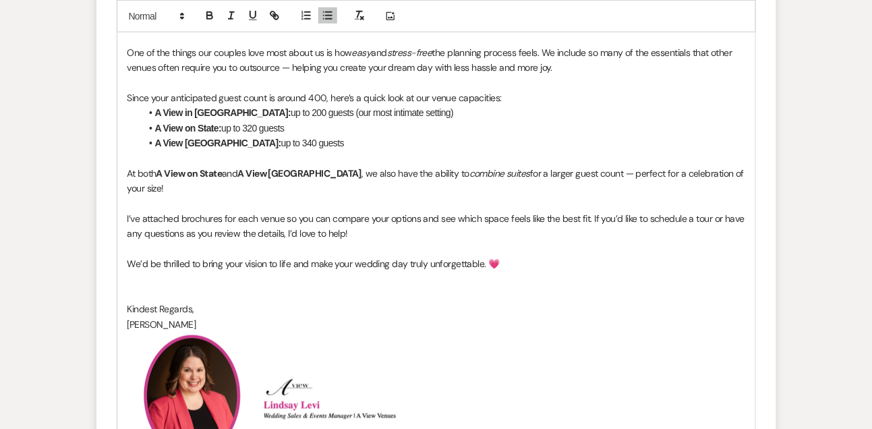
click at [135, 301] on p at bounding box center [436, 294] width 618 height 15
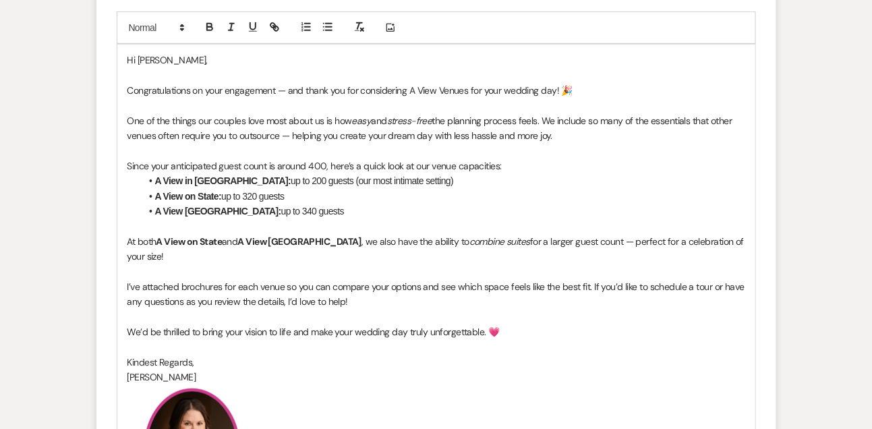
scroll to position [1588, 0]
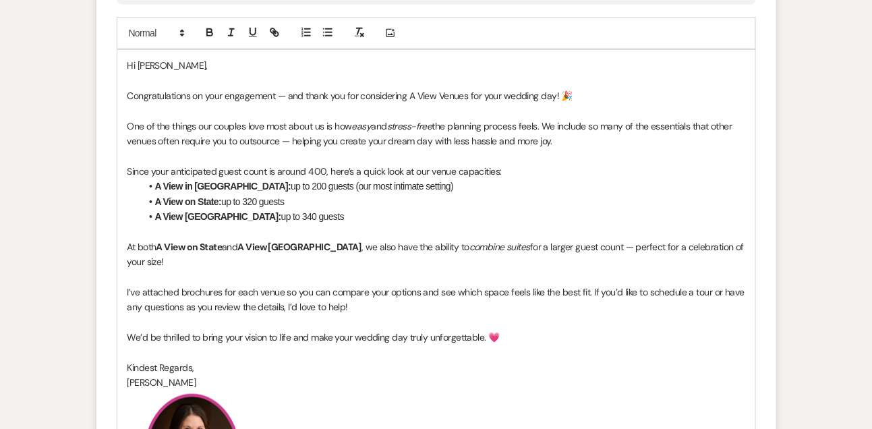
click at [199, 253] on strong "A View on State" at bounding box center [189, 247] width 66 height 12
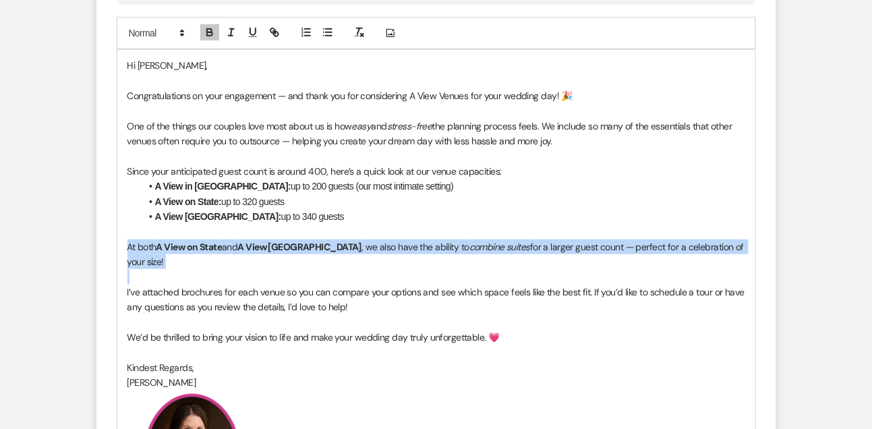
click at [199, 253] on strong "A View on State" at bounding box center [189, 247] width 66 height 12
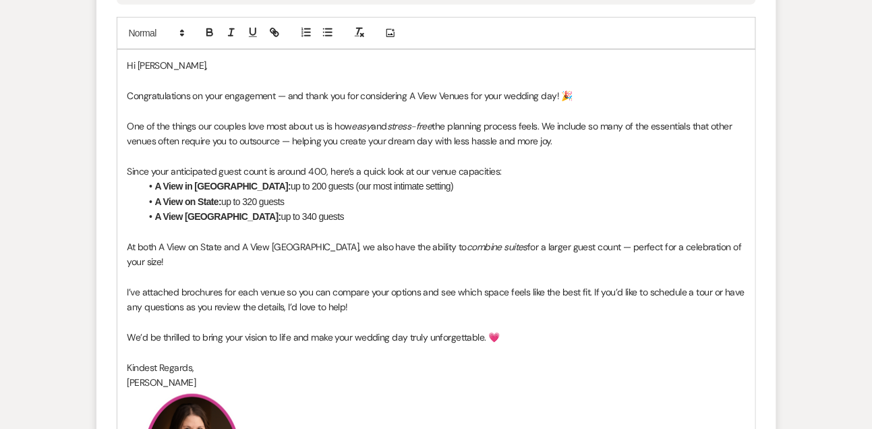
click at [188, 285] on p at bounding box center [436, 277] width 618 height 15
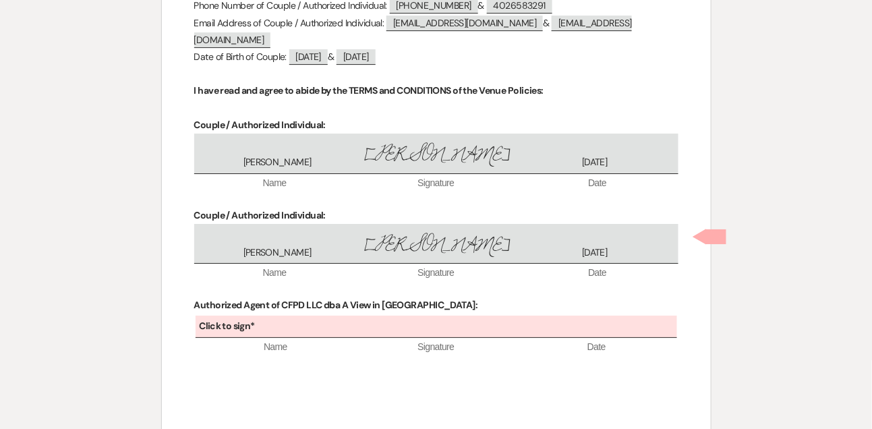
scroll to position [5318, 0]
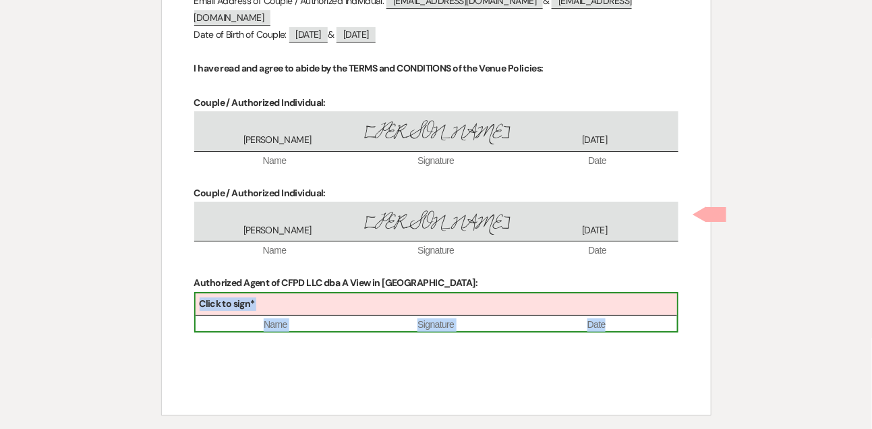
click at [367, 293] on div "Click to sign*" at bounding box center [436, 304] width 481 height 22
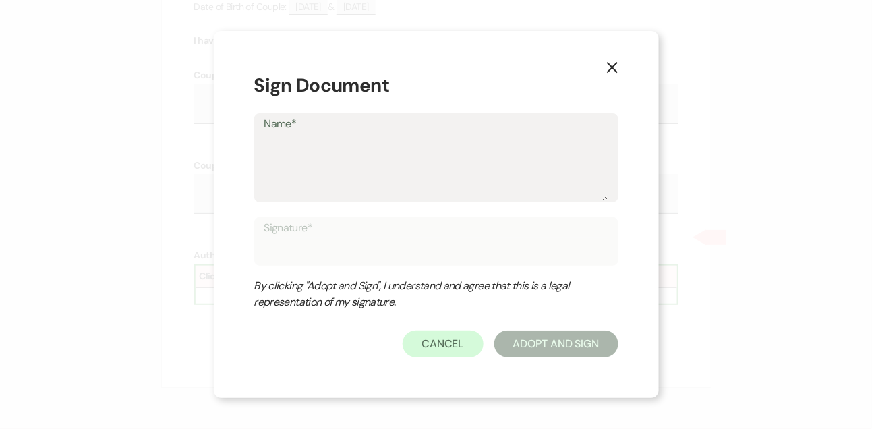
scroll to position [5360, 0]
type textarea "L"
type input "L"
type textarea "Li"
type input "Li"
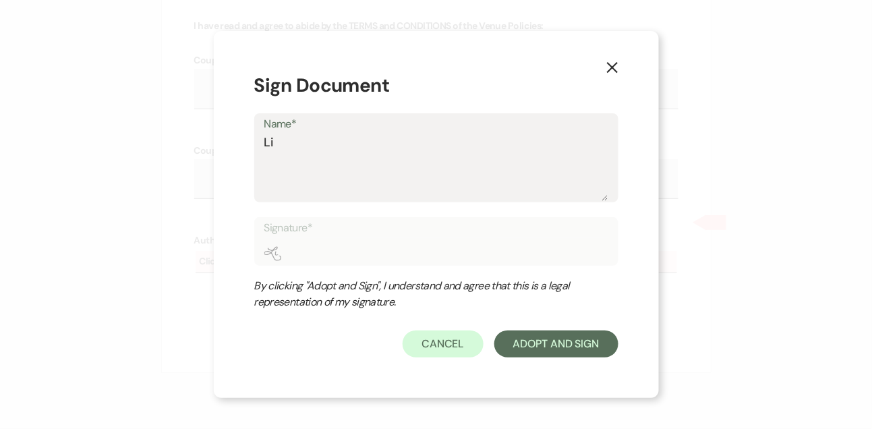
type textarea "[PERSON_NAME]"
type input "[PERSON_NAME]"
type textarea "[PERSON_NAME]"
type input "[PERSON_NAME]"
type textarea "Linds"
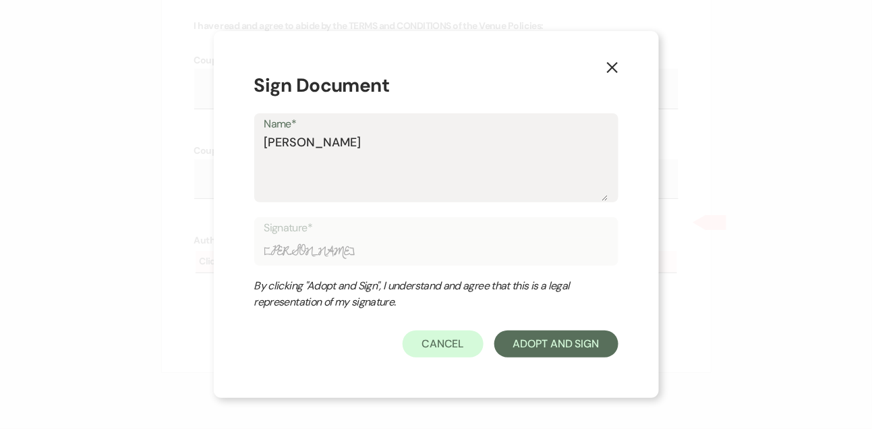
type input "Linds"
type textarea "Lindsa"
type input "Lindsa"
type textarea "[PERSON_NAME]"
type input "[PERSON_NAME]"
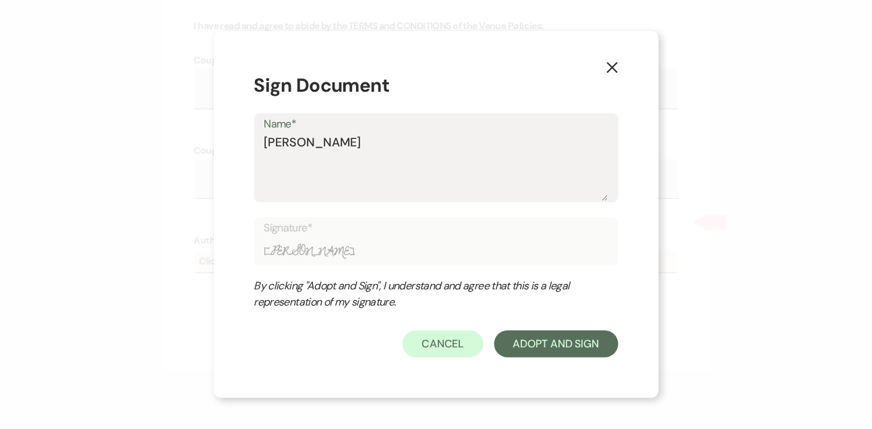
type textarea "[PERSON_NAME]"
type input "[PERSON_NAME]"
type textarea "[PERSON_NAME]"
type input "[PERSON_NAME]"
type textarea "[PERSON_NAME]"
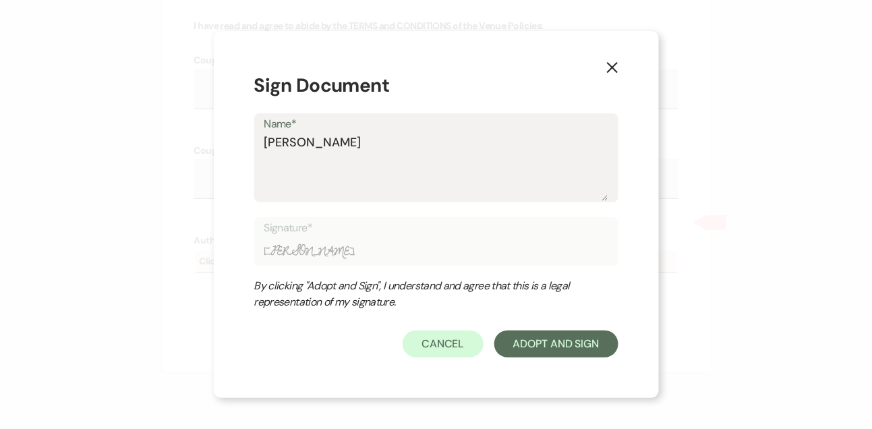
type input "[PERSON_NAME]"
type textarea "[PERSON_NAME]"
type input "[PERSON_NAME]"
type textarea "[PERSON_NAME]"
type input "[PERSON_NAME]"
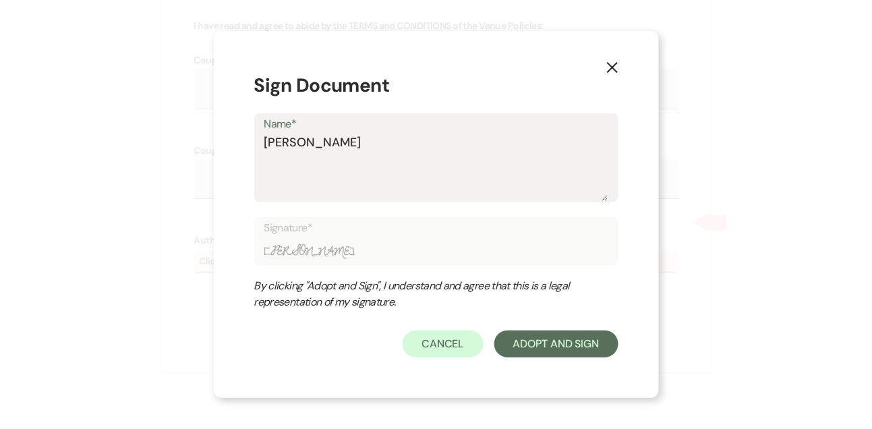
type textarea "[PERSON_NAME]"
type input "[PERSON_NAME]"
type textarea "[PERSON_NAME]"
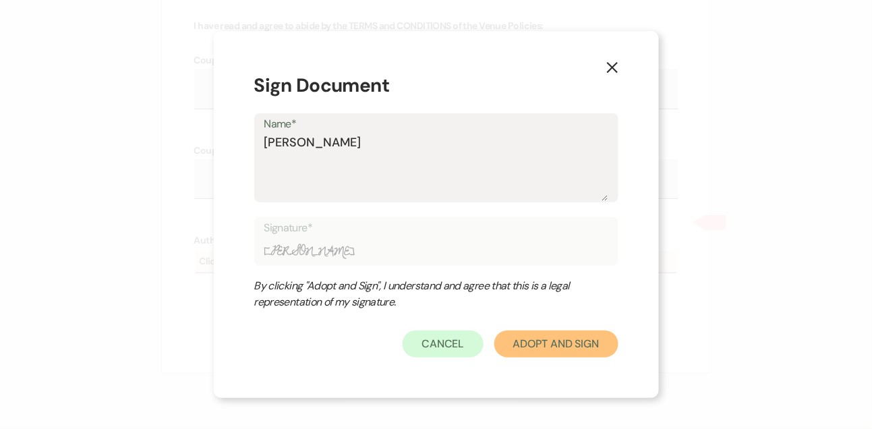
click at [500, 335] on button "Adopt And Sign" at bounding box center [556, 343] width 124 height 27
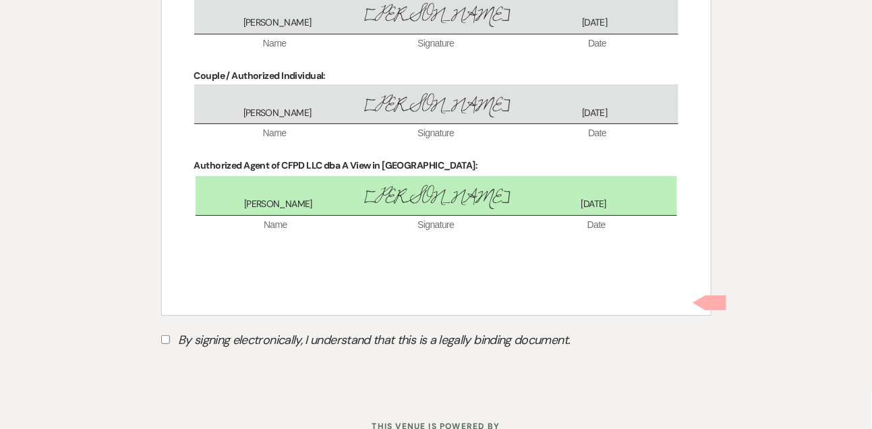
scroll to position [5454, 0]
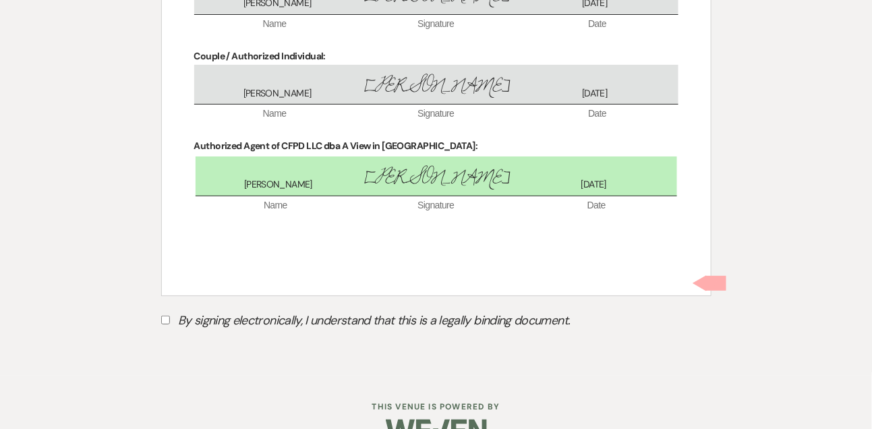
click at [169, 316] on input "By signing electronically, I understand that this is a legally binding document." at bounding box center [165, 320] width 9 height 9
checkbox input "true"
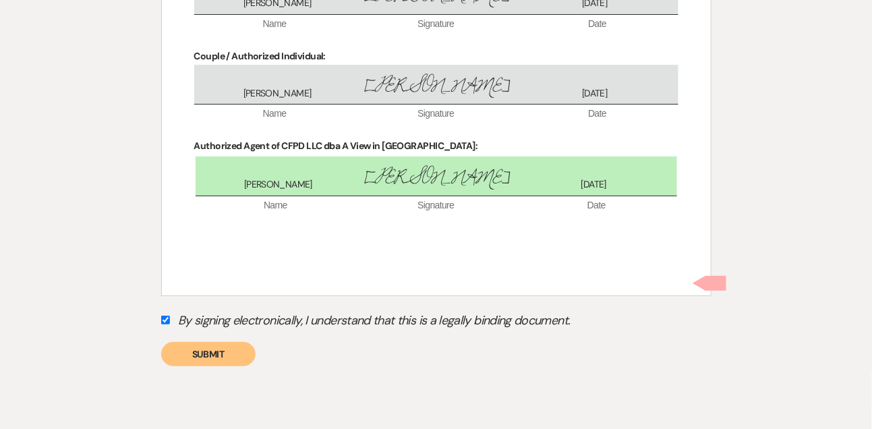
click at [210, 342] on button "Submit" at bounding box center [208, 354] width 94 height 24
